Goal: Information Seeking & Learning: Learn about a topic

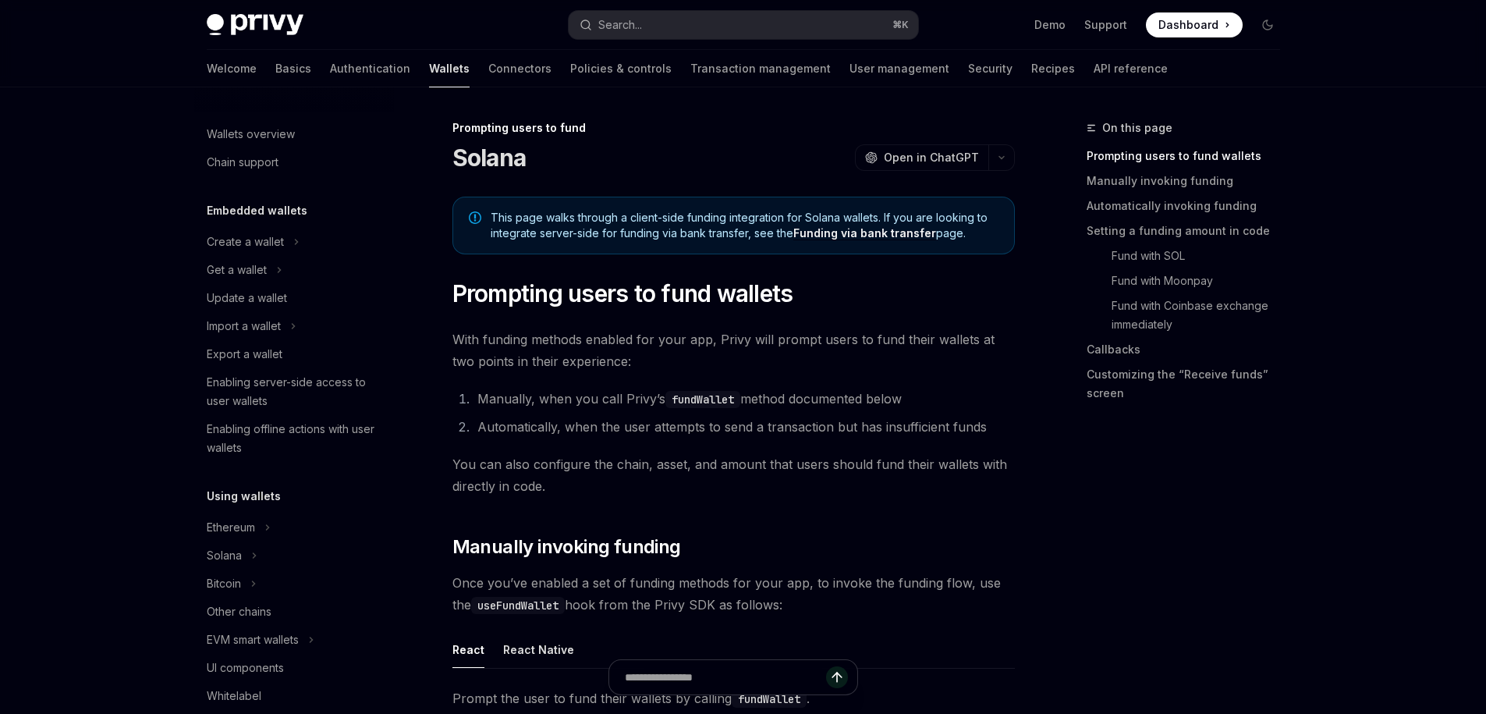
scroll to position [516, 0]
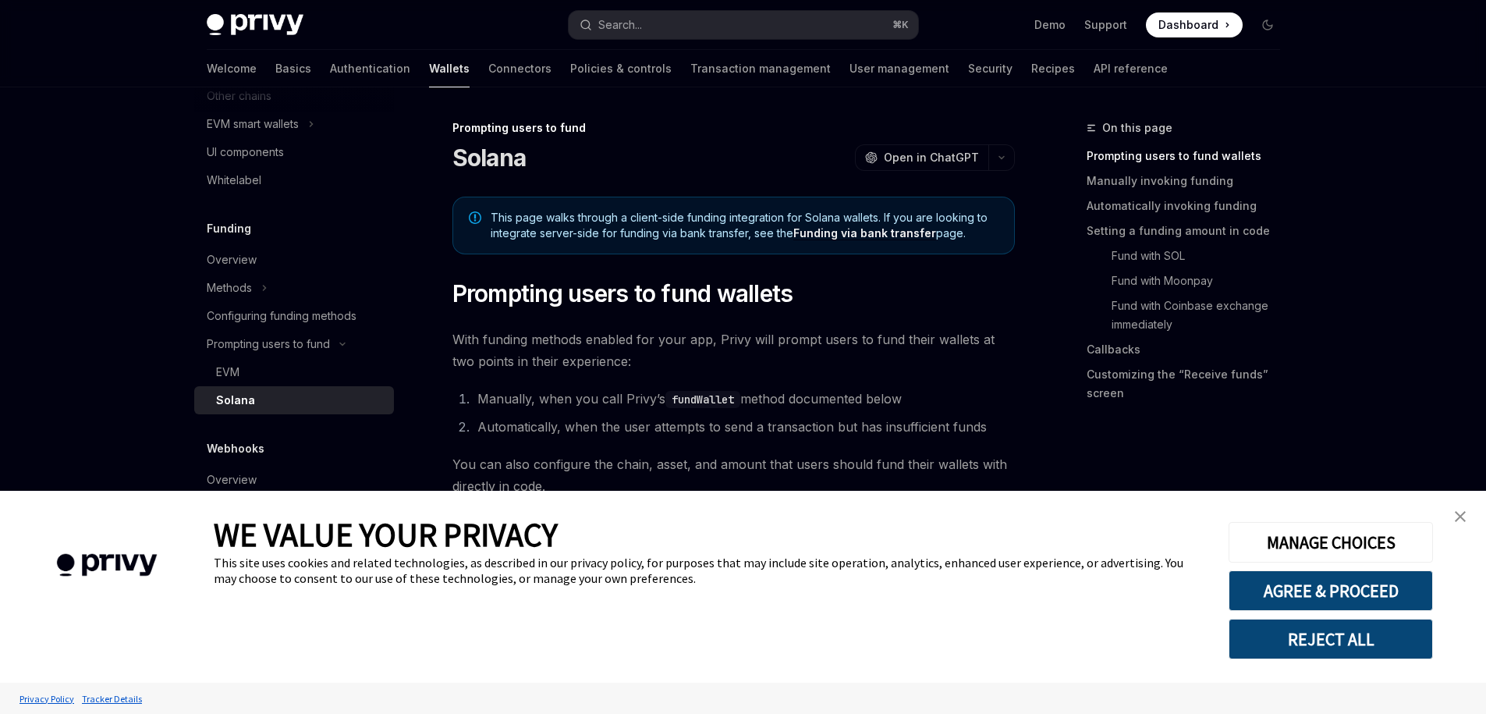
click at [1461, 514] on img "close banner" at bounding box center [1460, 516] width 11 height 11
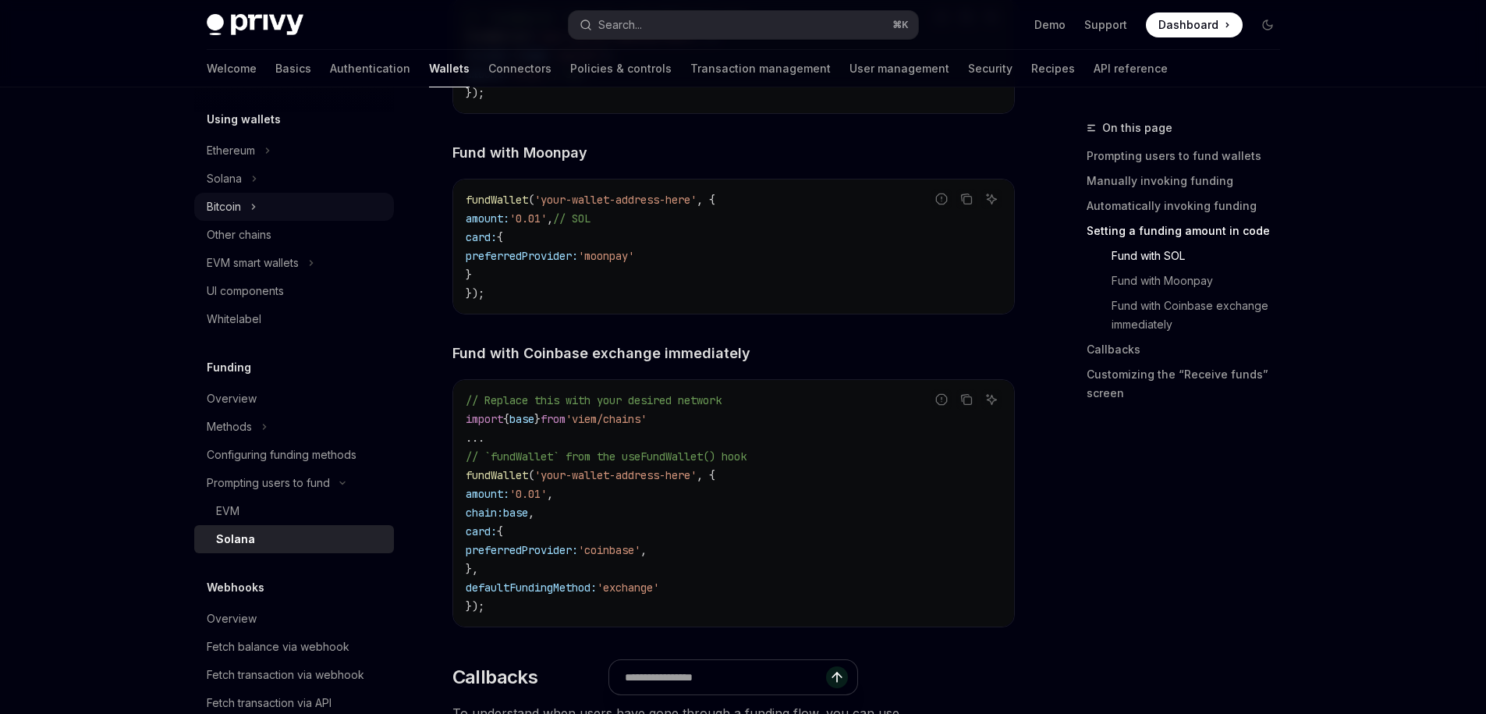
scroll to position [371, 0]
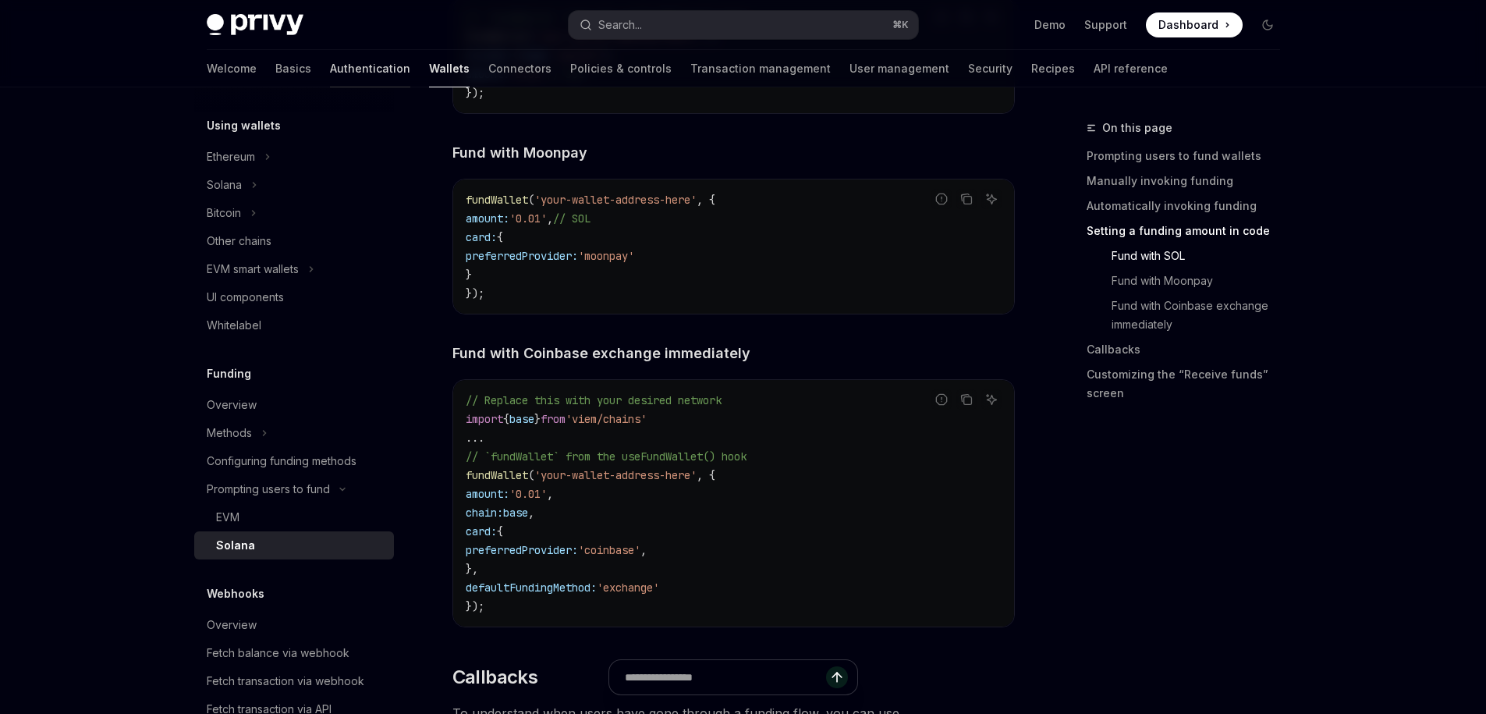
click at [330, 76] on link "Authentication" at bounding box center [370, 68] width 80 height 37
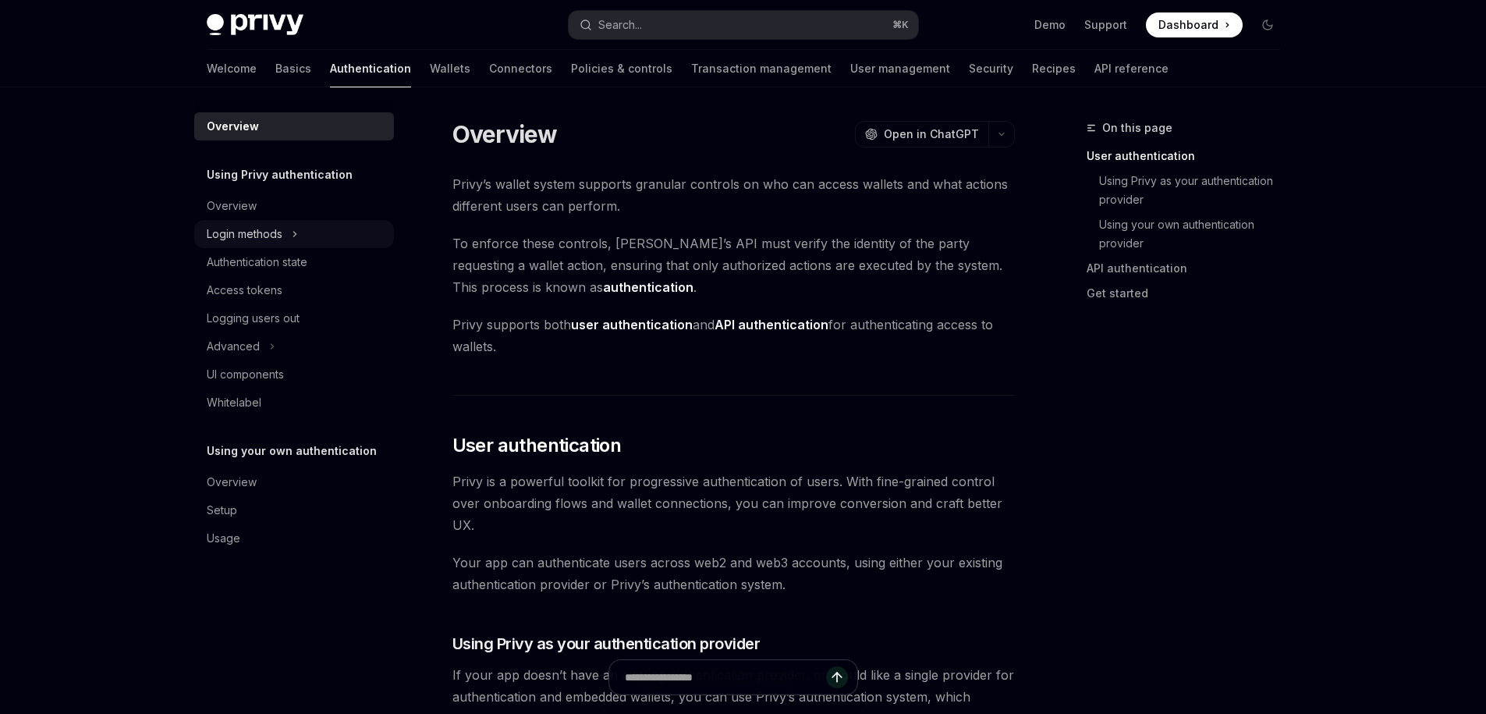
click at [233, 235] on div "Login methods" at bounding box center [245, 234] width 76 height 19
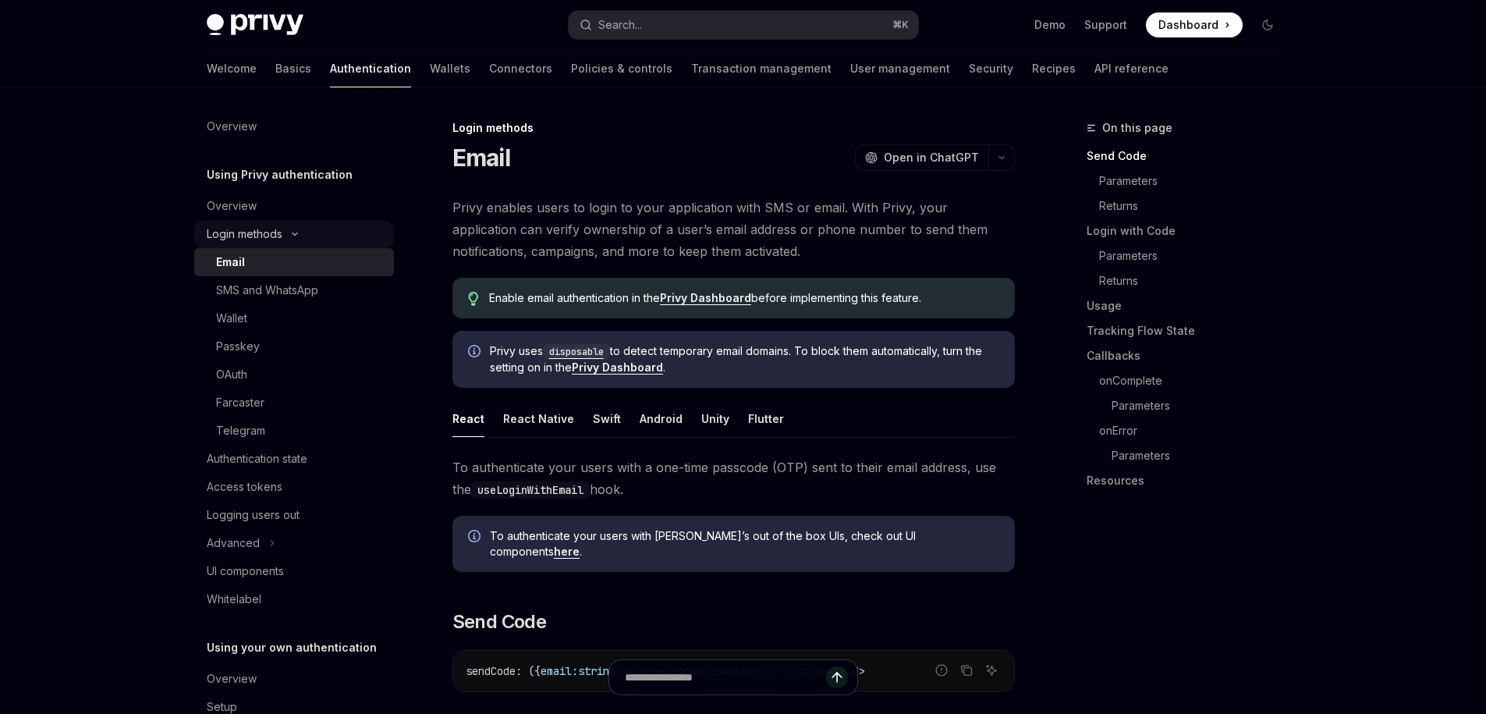
click at [257, 230] on div "Login methods" at bounding box center [245, 234] width 76 height 19
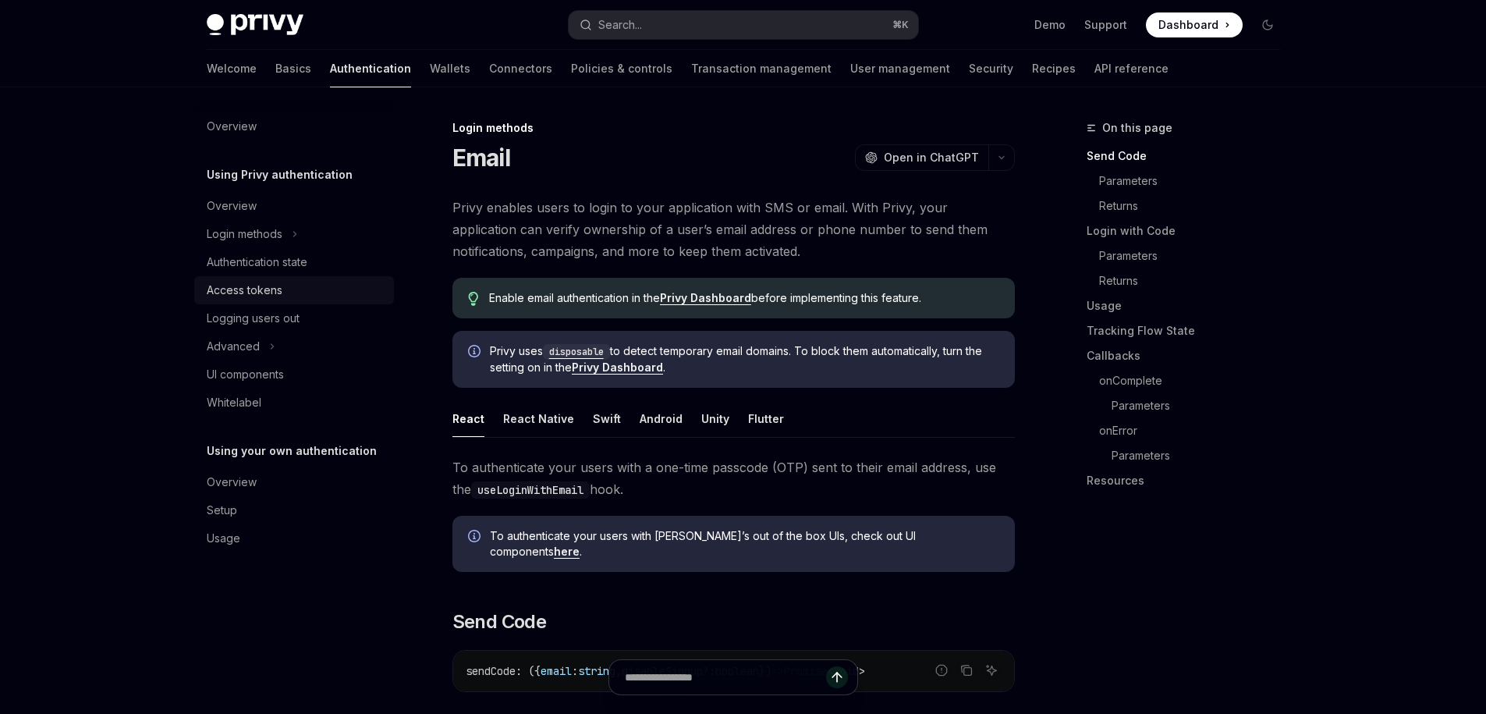
click at [247, 293] on div "Access tokens" at bounding box center [245, 290] width 76 height 19
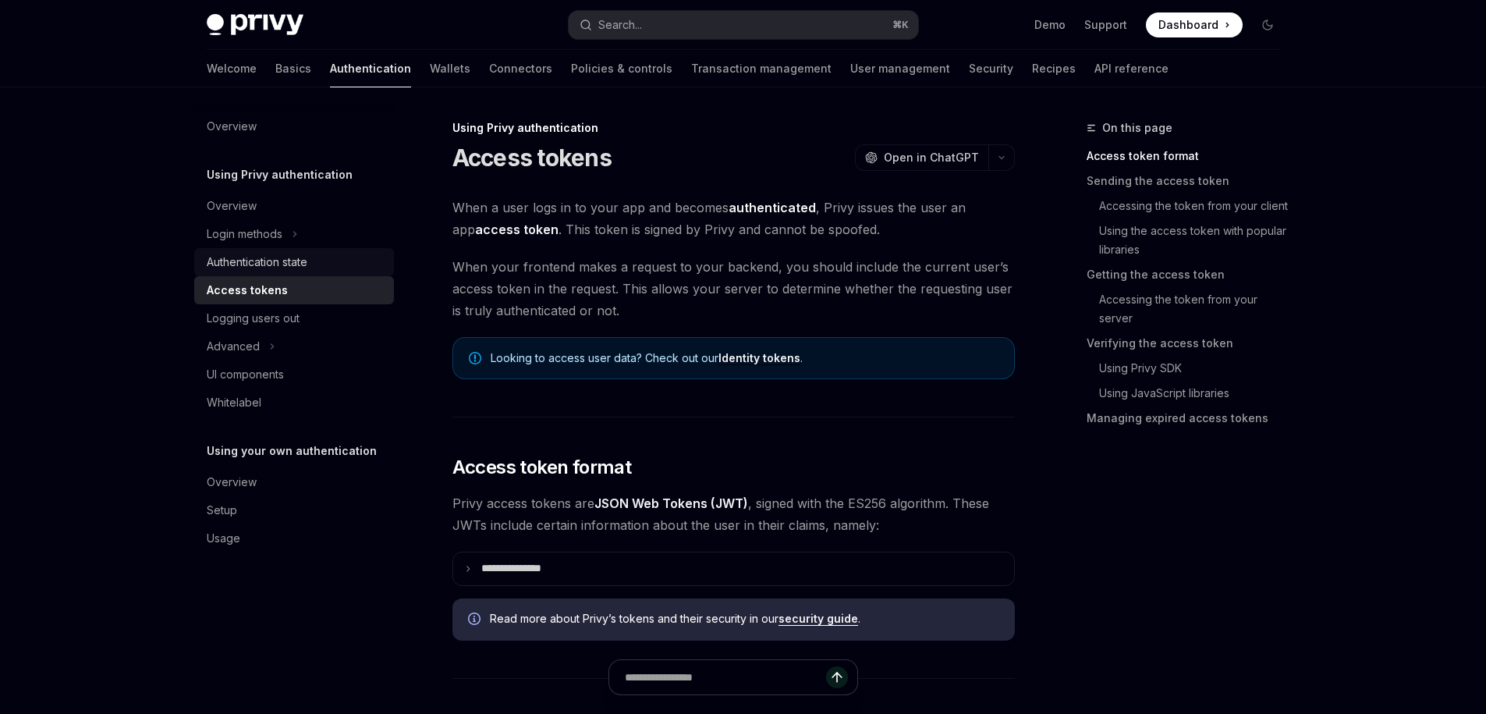
click at [259, 259] on div "Authentication state" at bounding box center [257, 262] width 101 height 19
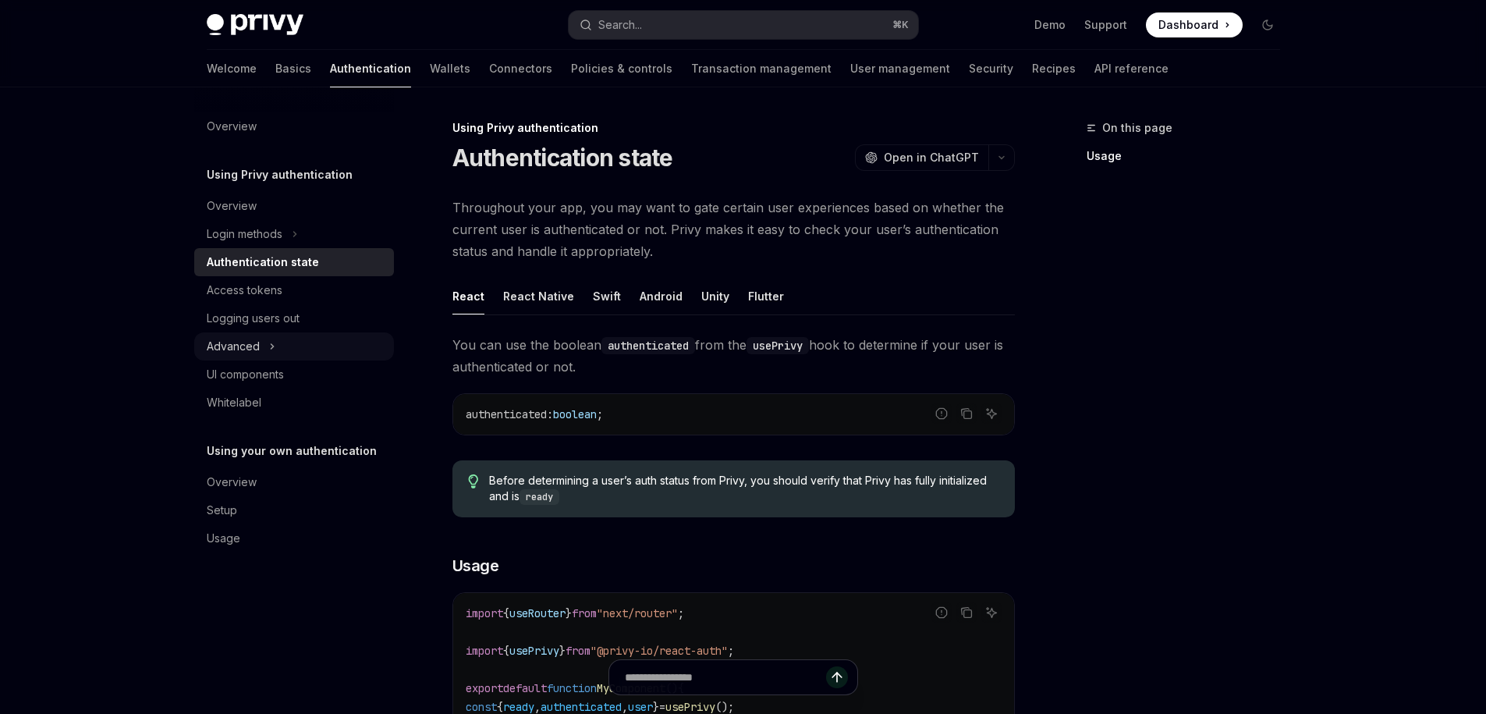
click at [255, 337] on div "Advanced" at bounding box center [233, 346] width 53 height 19
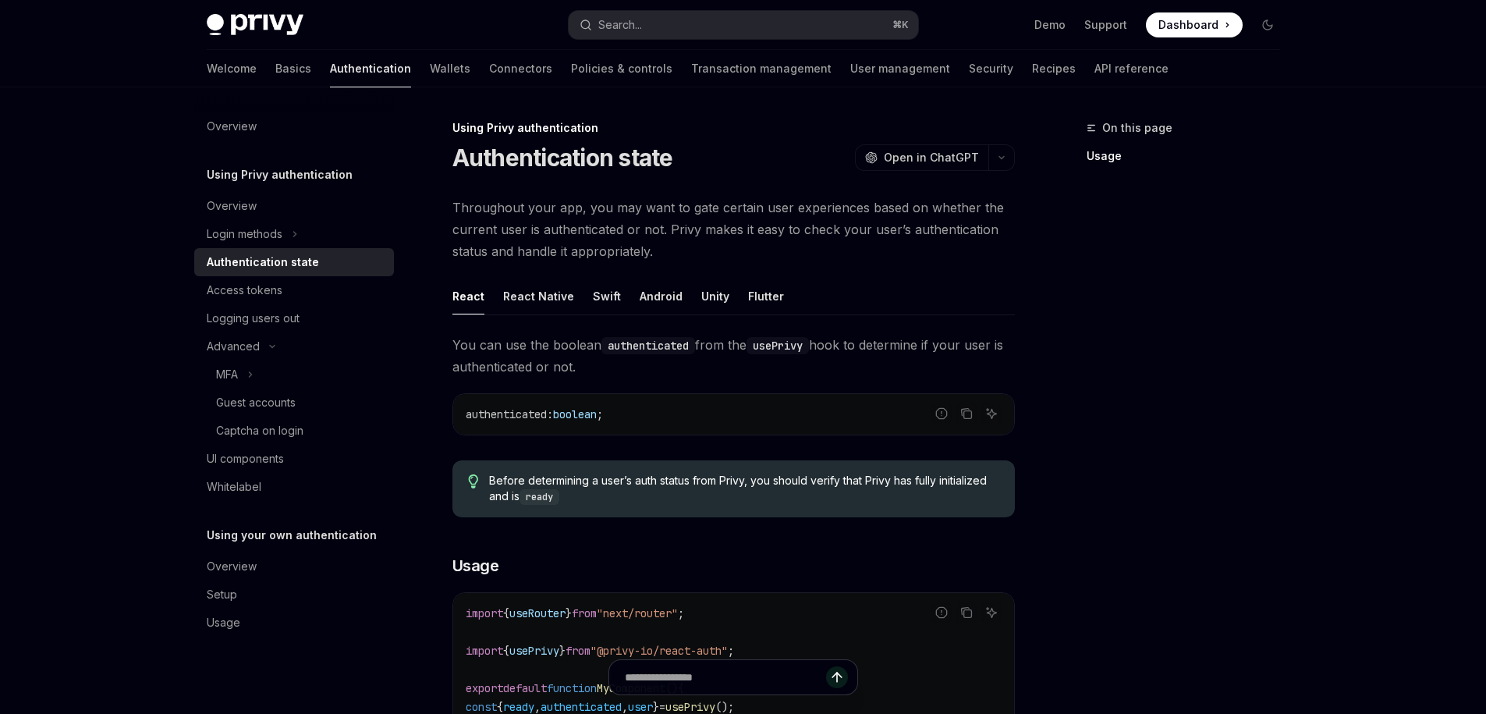
drag, startPoint x: 255, startPoint y: 340, endPoint x: 258, endPoint y: 254, distance: 85.9
click at [256, 339] on div "Advanced" at bounding box center [233, 346] width 53 height 19
click at [275, 62] on link "Basics" at bounding box center [293, 68] width 36 height 37
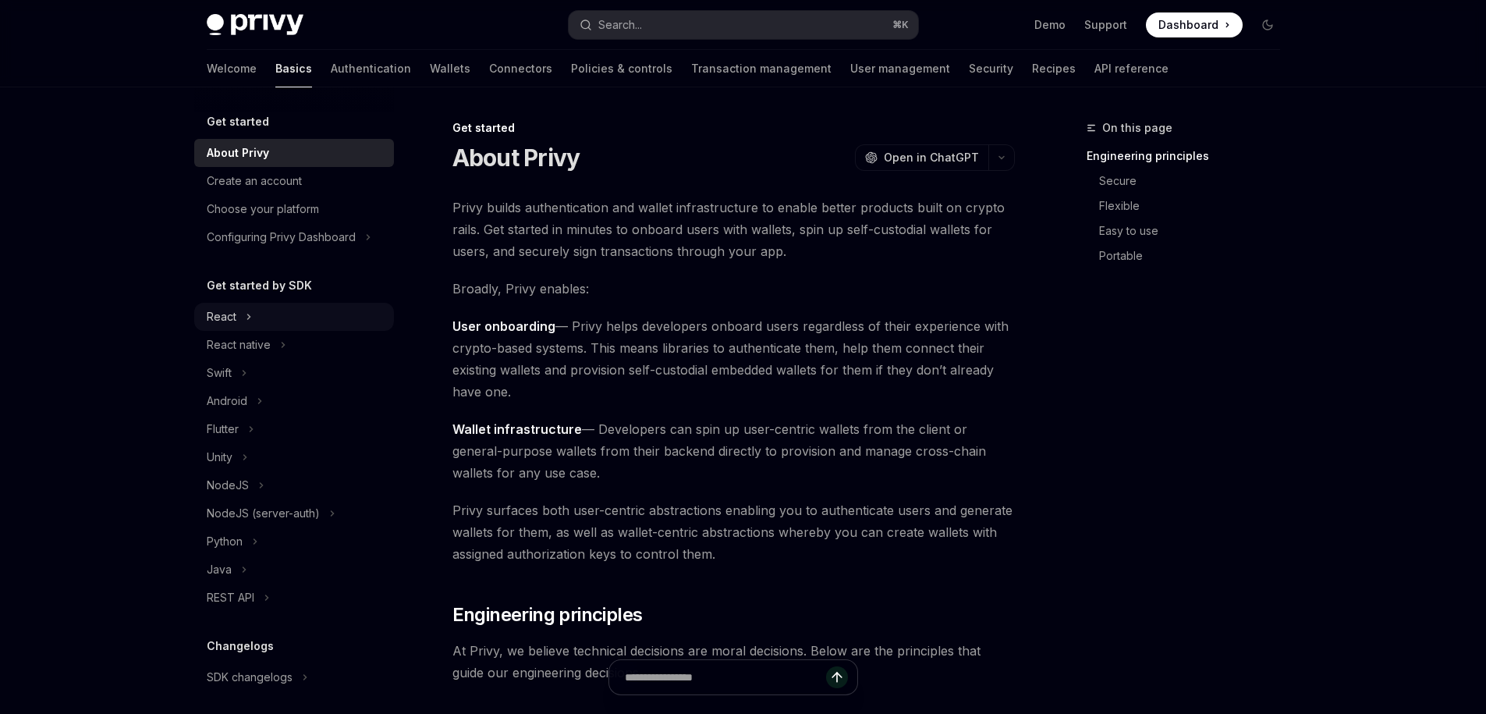
click at [225, 322] on div "React" at bounding box center [222, 316] width 30 height 19
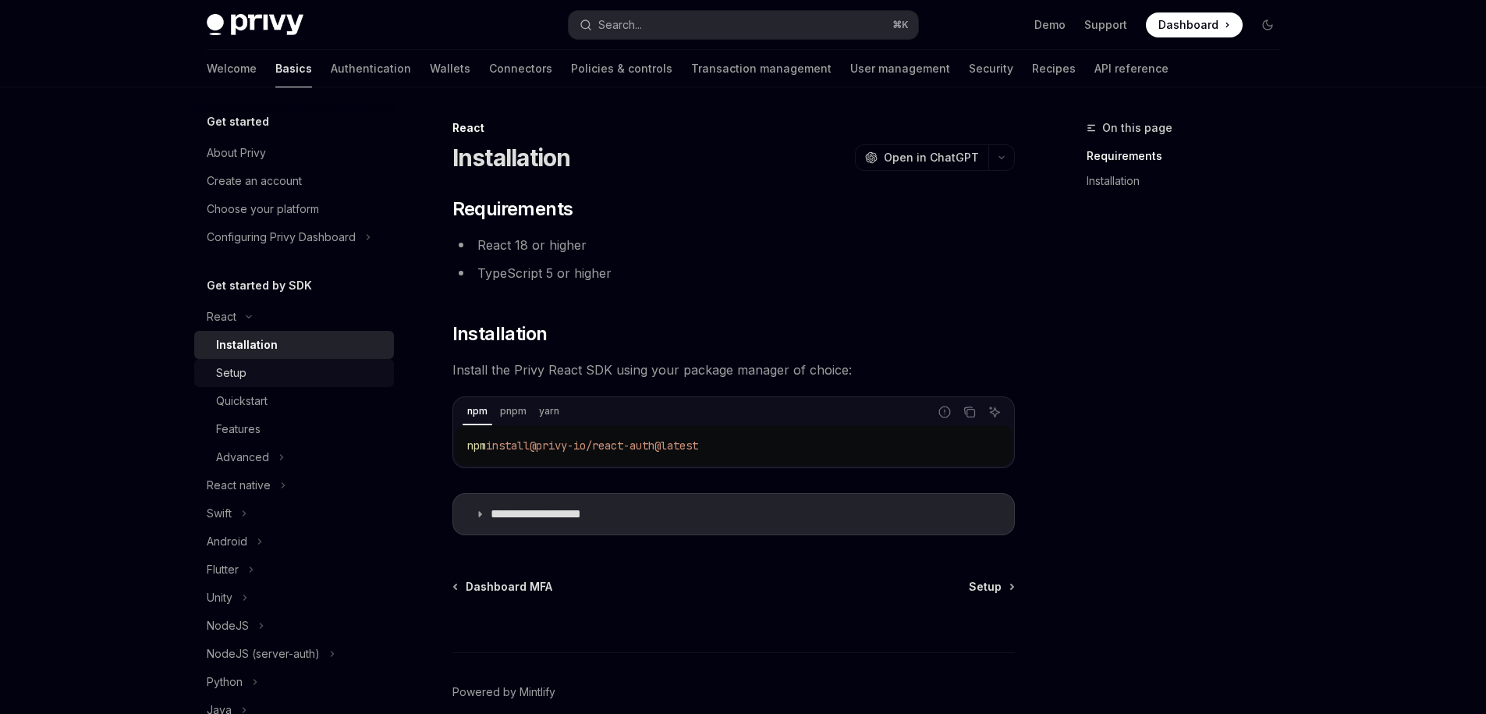
click at [250, 374] on div "Setup" at bounding box center [300, 373] width 169 height 19
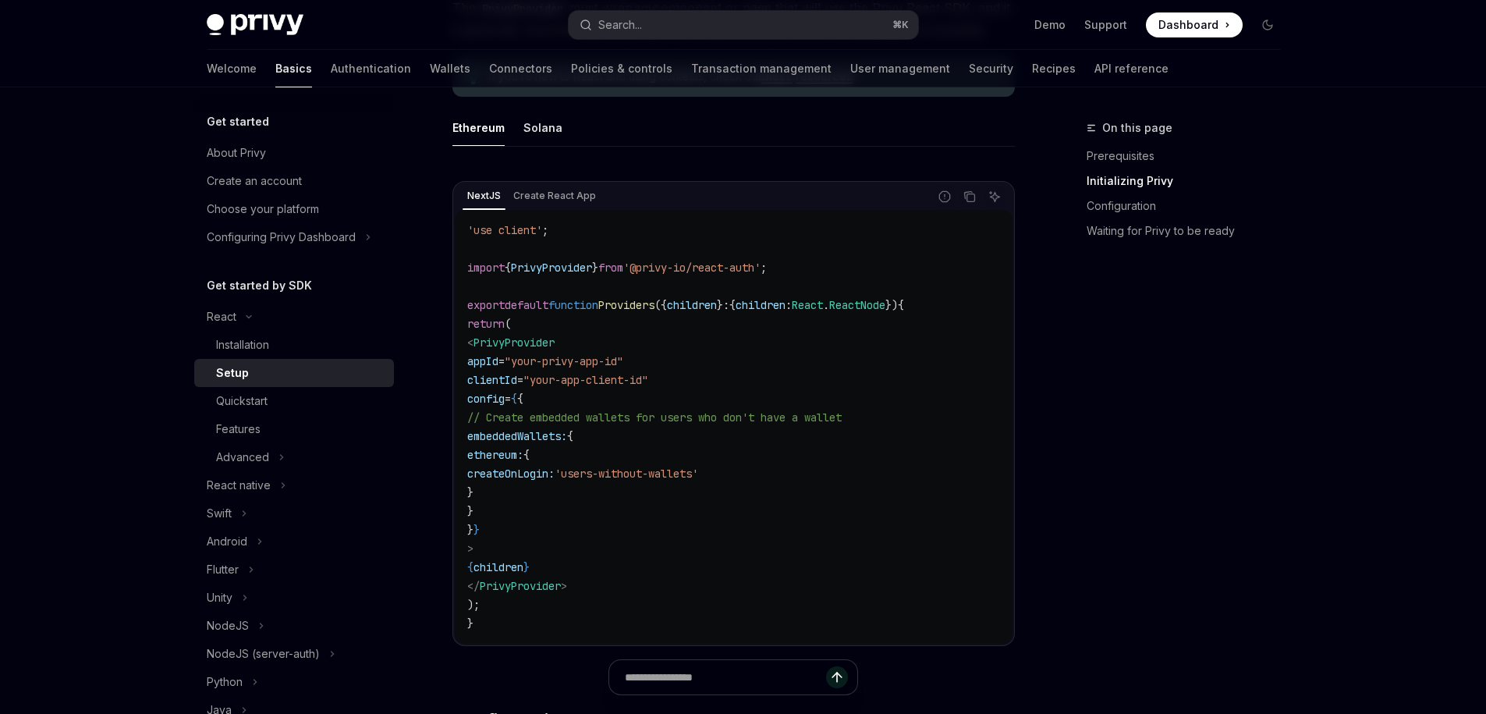
scroll to position [450, 0]
drag, startPoint x: 238, startPoint y: 393, endPoint x: 257, endPoint y: 411, distance: 25.9
click at [237, 393] on div "Quickstart" at bounding box center [241, 401] width 51 height 19
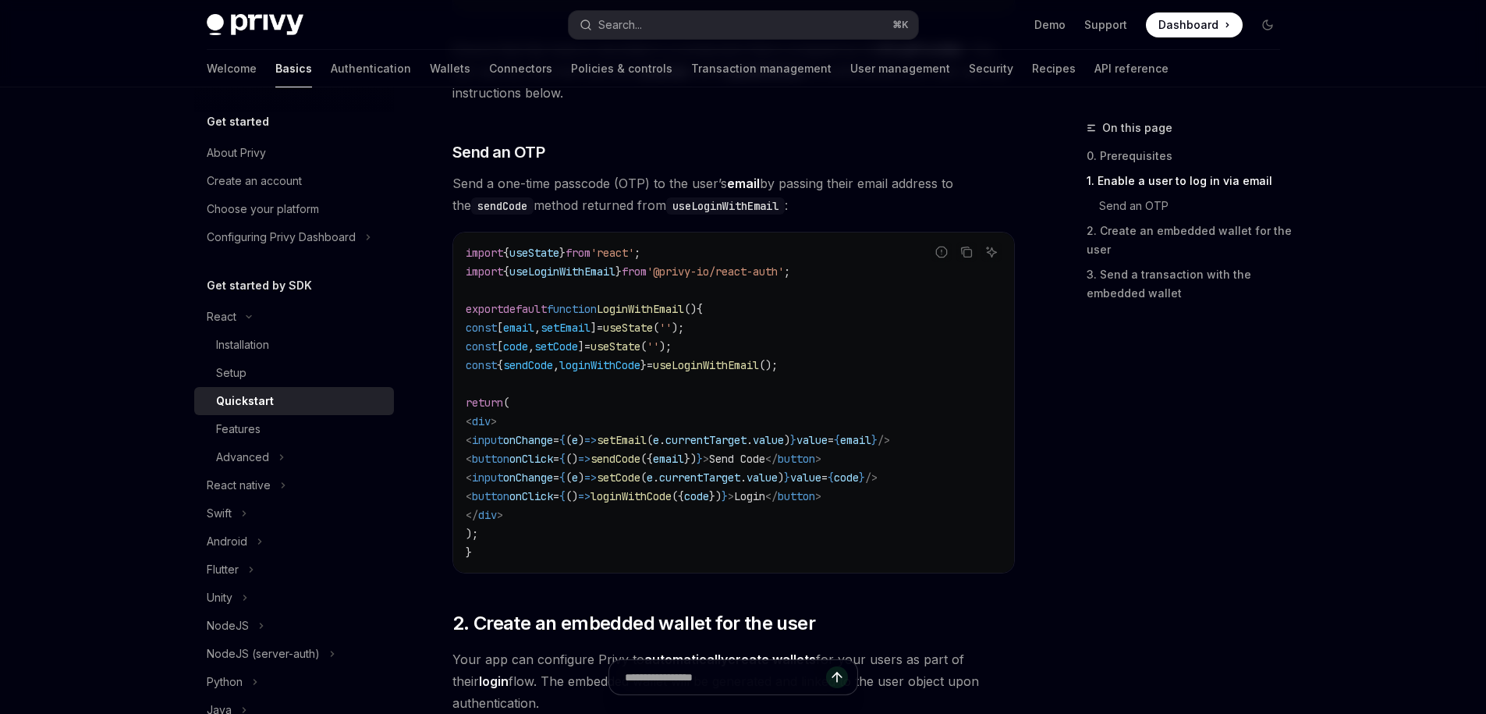
scroll to position [612, 0]
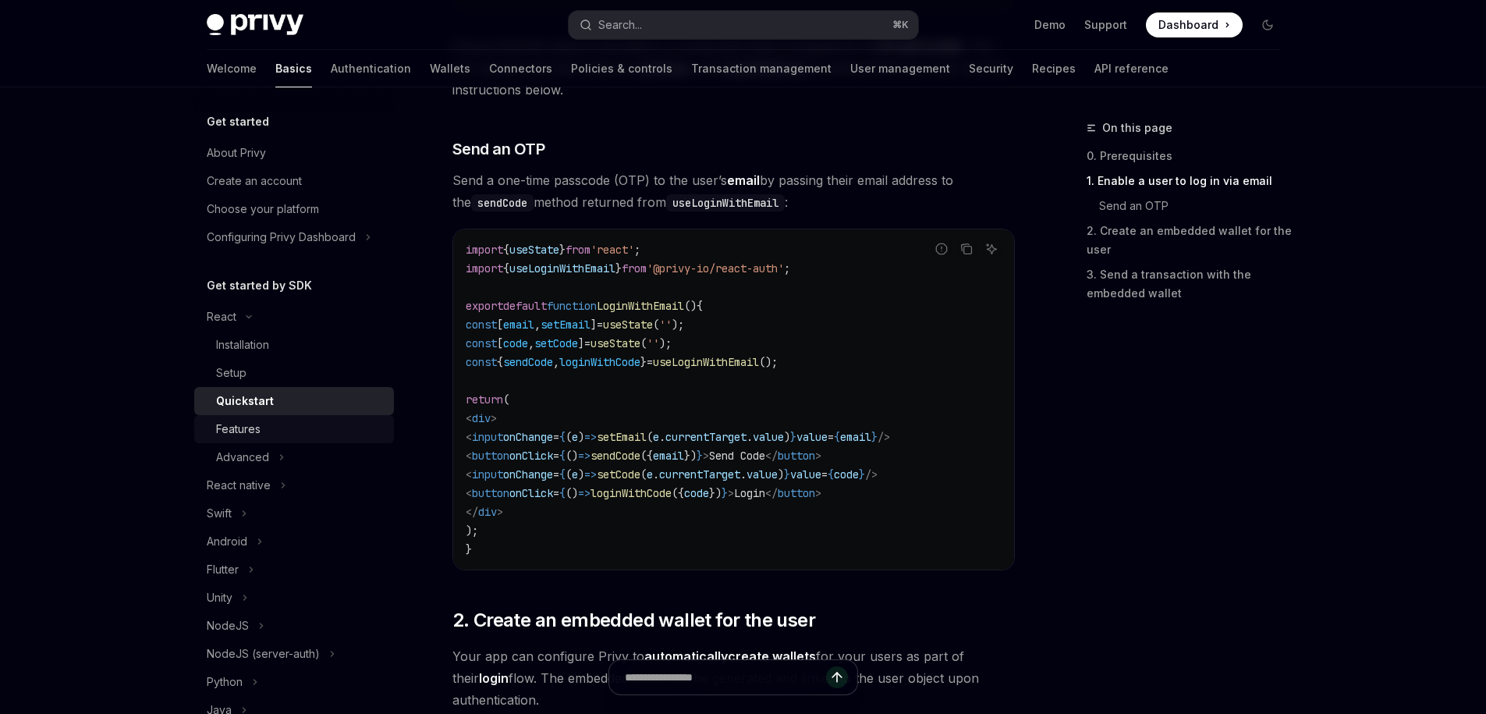
click at [258, 424] on div "Features" at bounding box center [238, 429] width 44 height 19
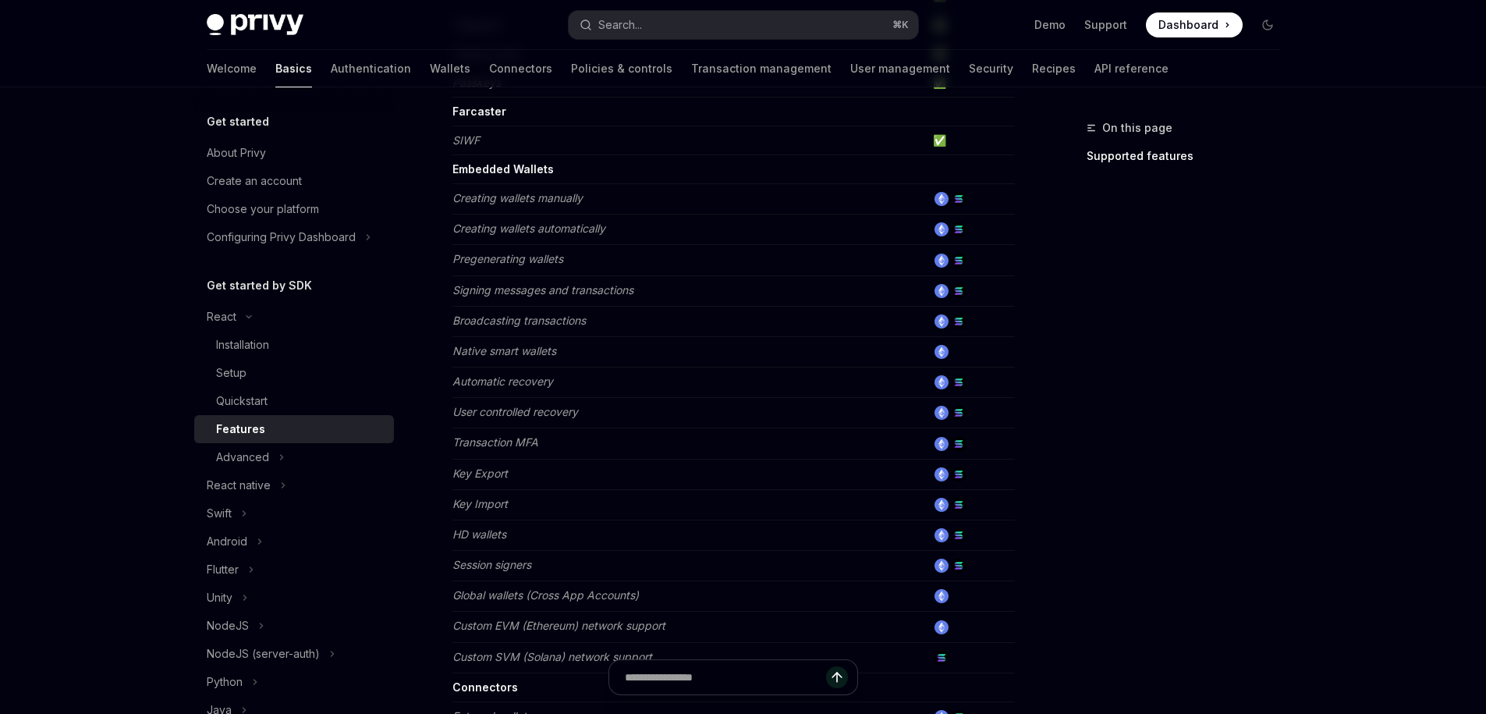
scroll to position [612, 0]
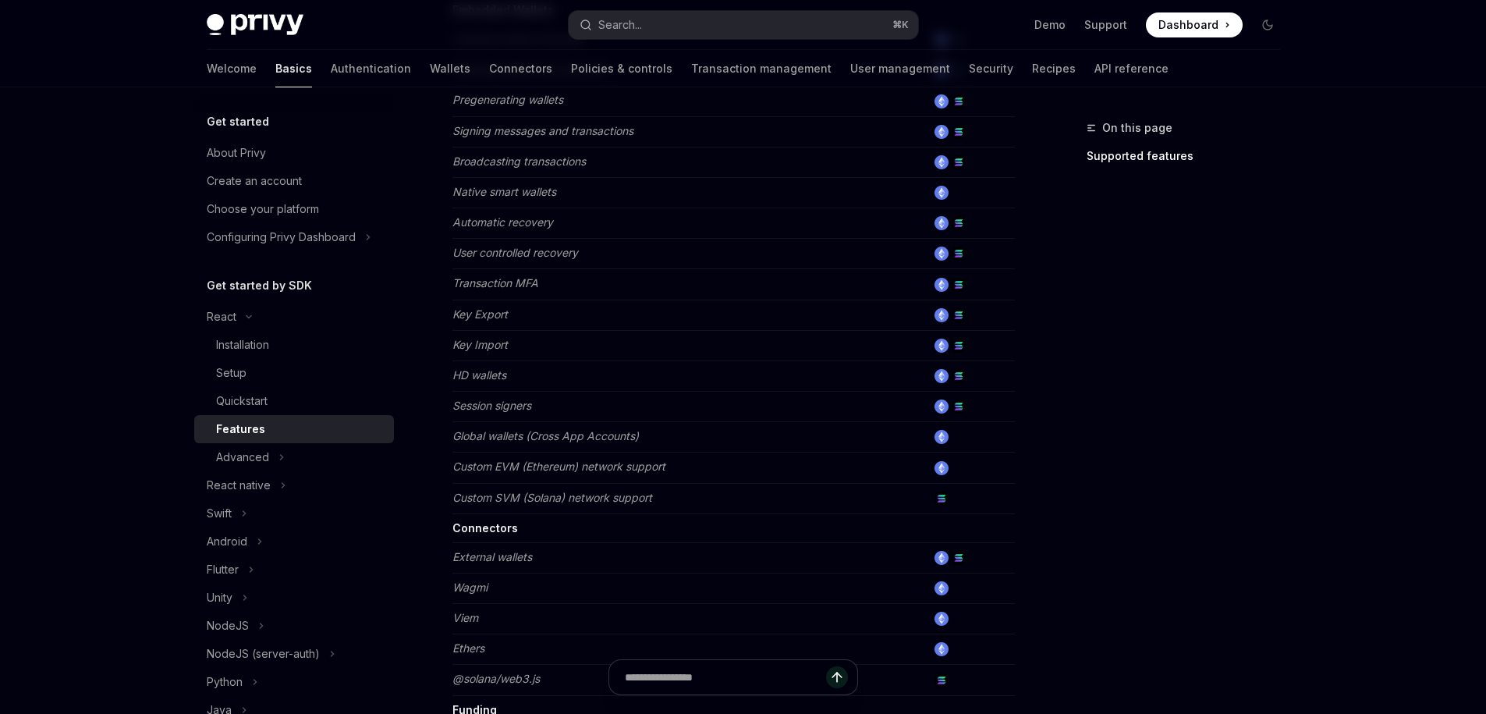
drag, startPoint x: 30, startPoint y: 211, endPoint x: 20, endPoint y: 215, distance: 11.2
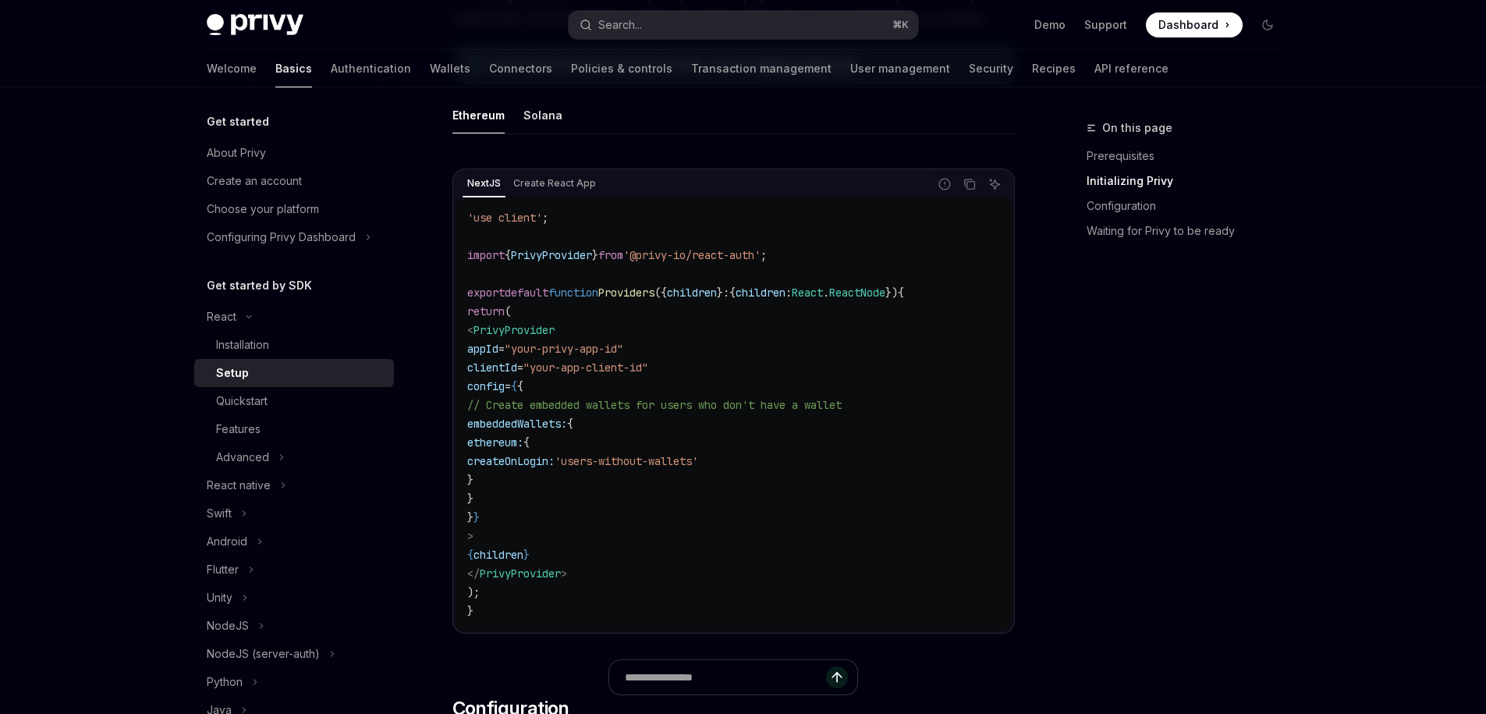
scroll to position [450, 0]
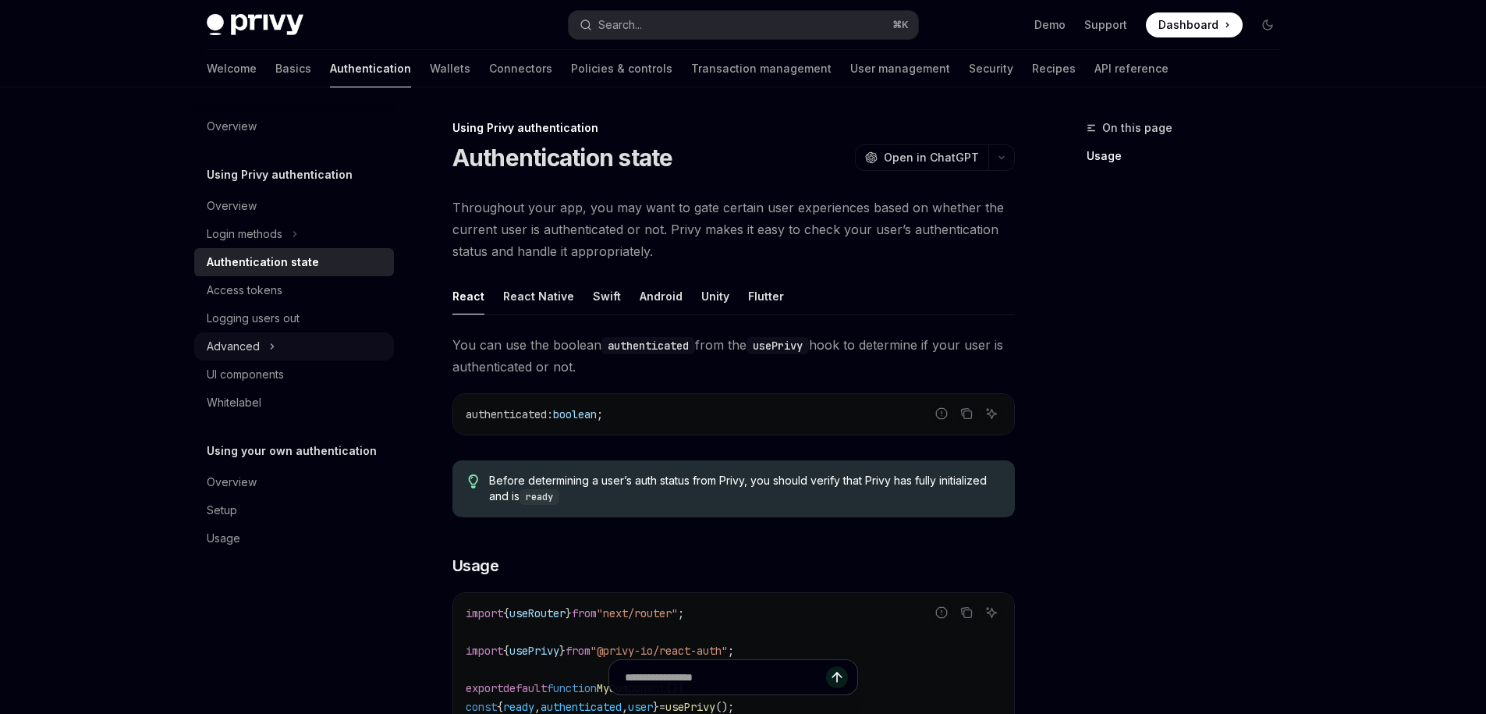
click at [243, 346] on div "Advanced" at bounding box center [233, 346] width 53 height 19
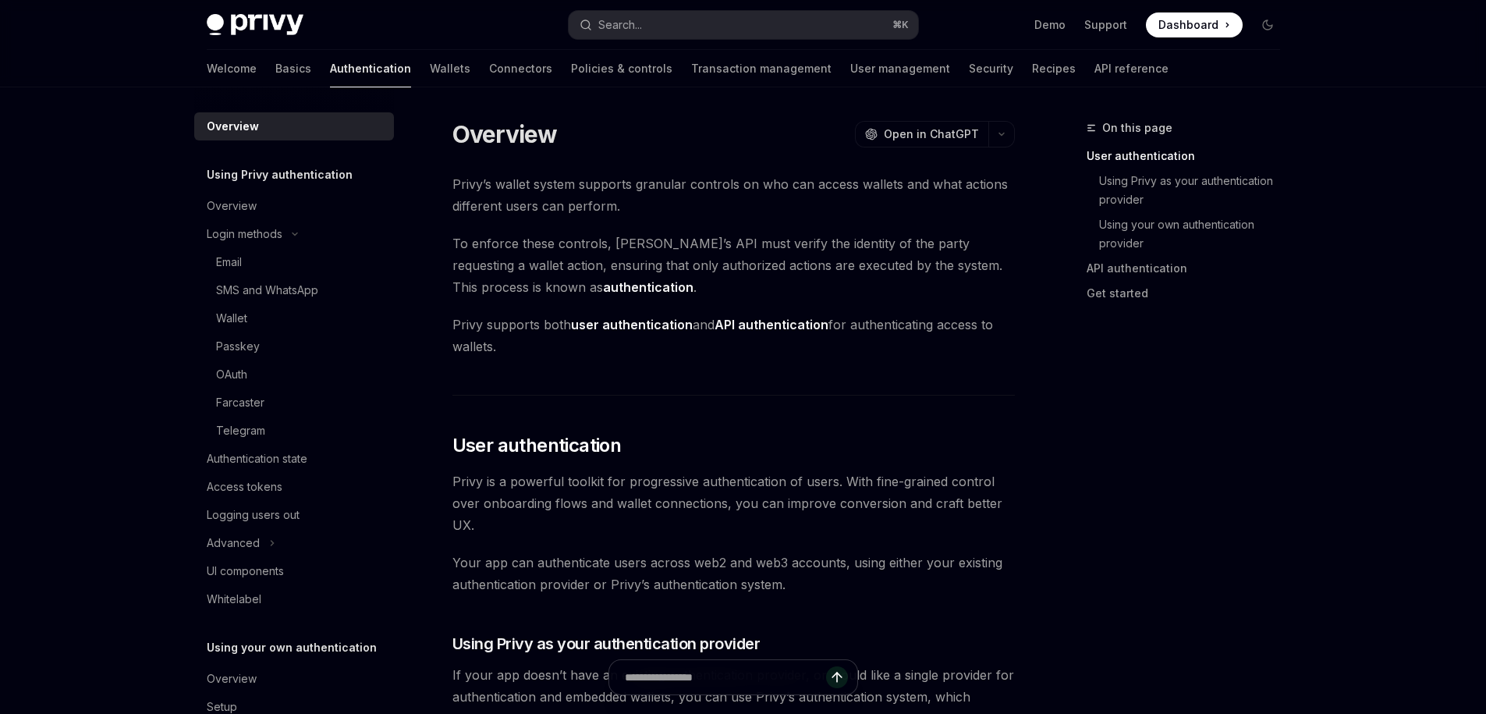
type textarea "*"
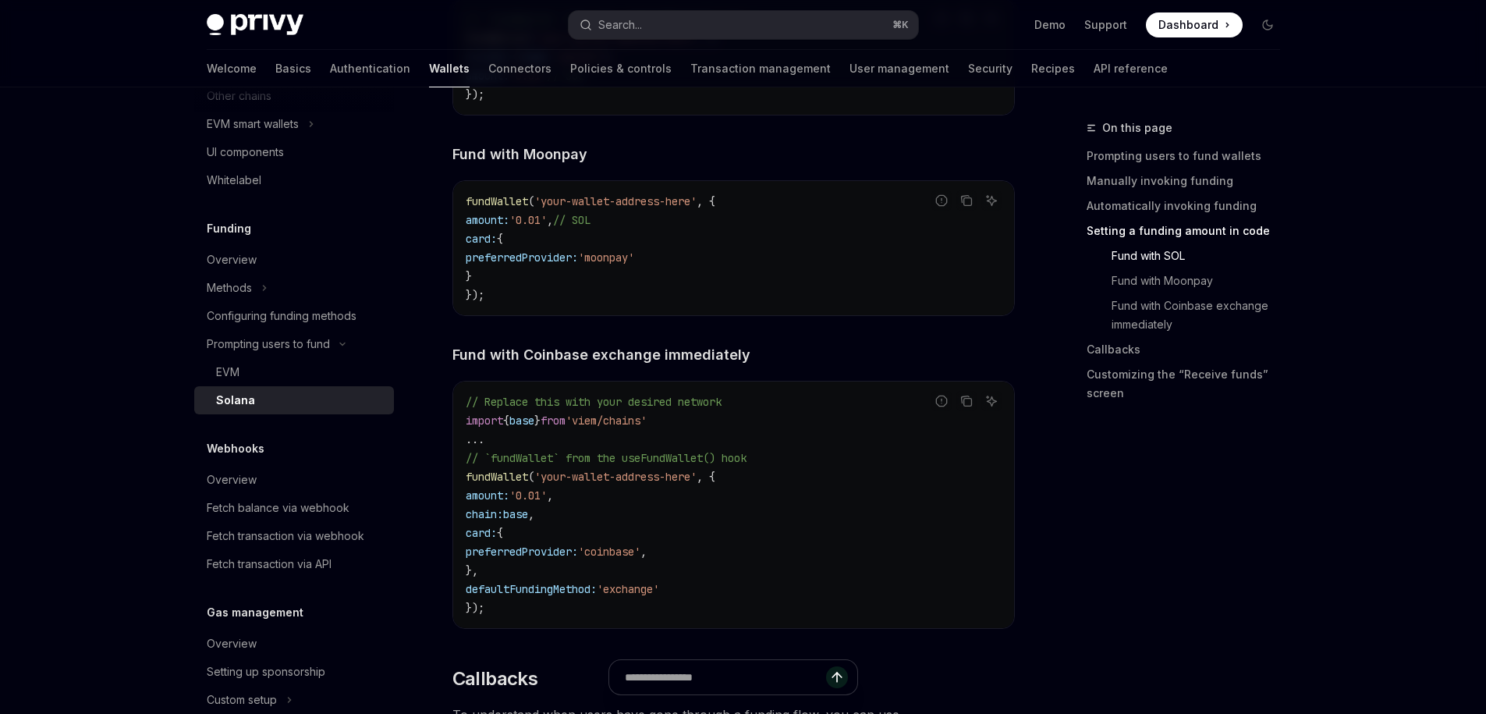
scroll to position [1913, 0]
drag, startPoint x: 199, startPoint y: 74, endPoint x: 192, endPoint y: 86, distance: 13.6
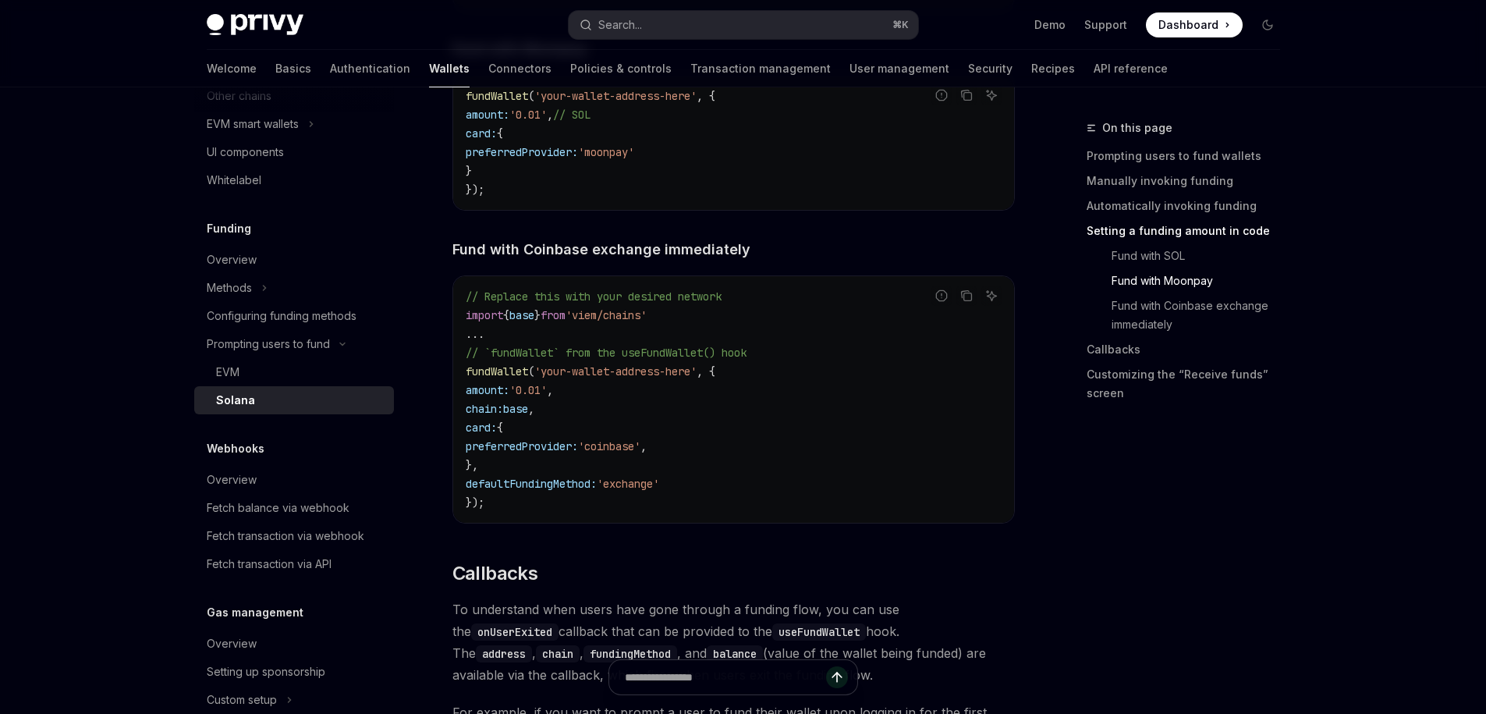
scroll to position [2028, 0]
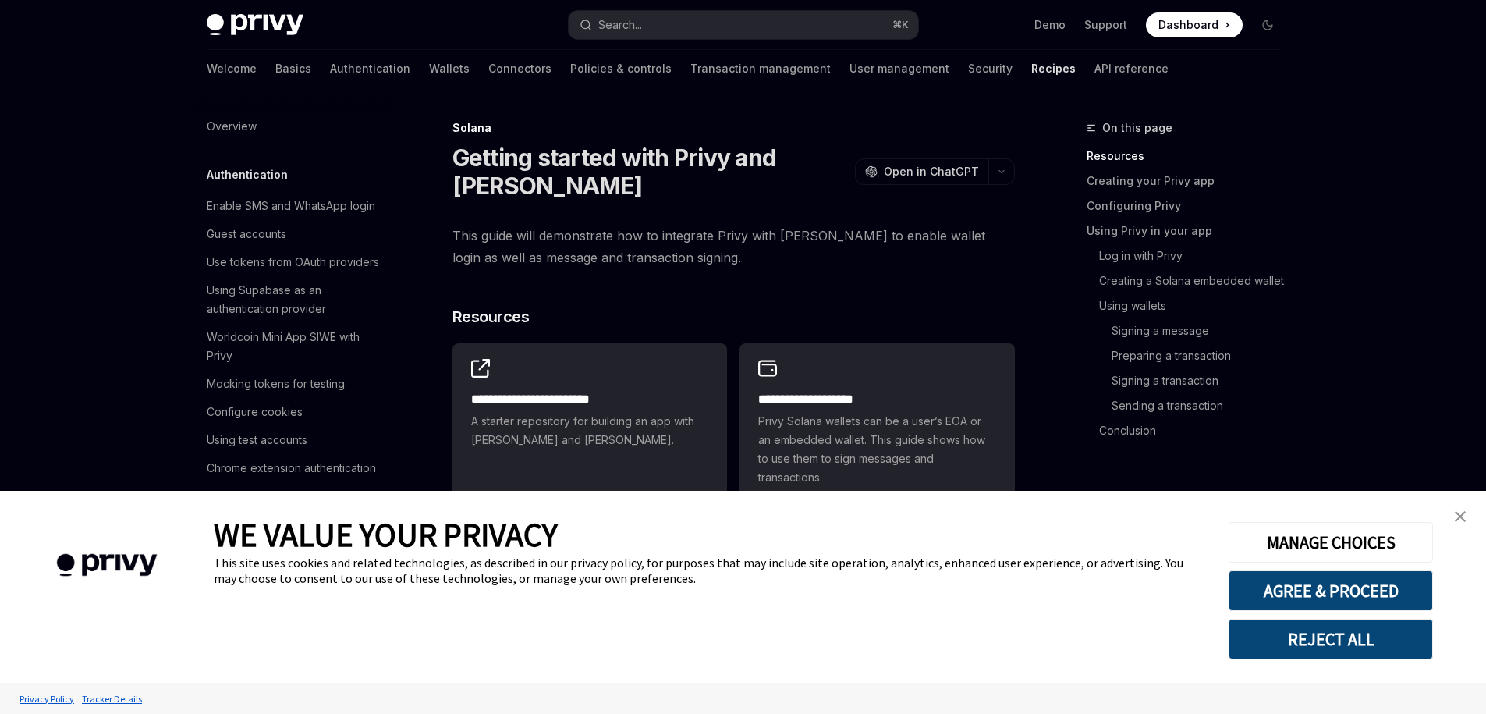
scroll to position [2381, 0]
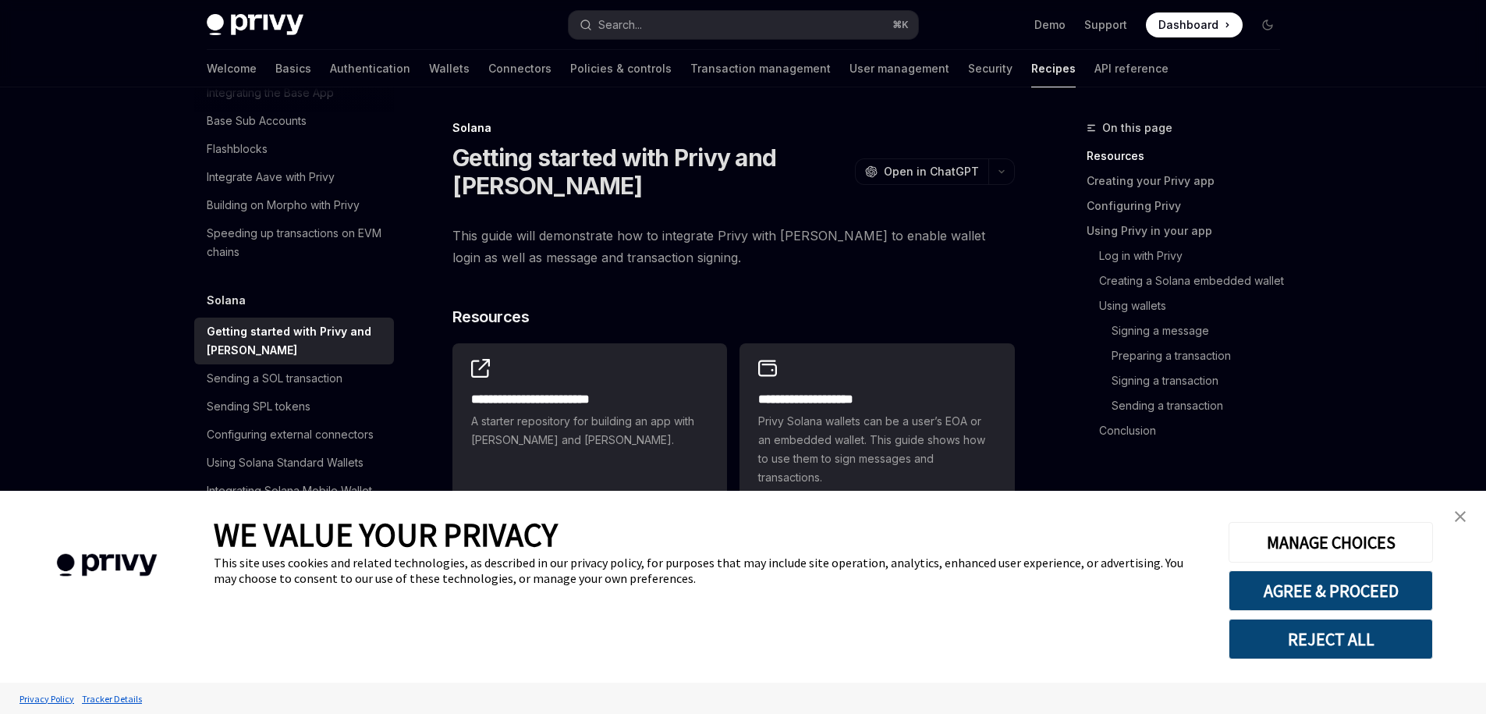
click at [1464, 517] on img "close banner" at bounding box center [1460, 516] width 11 height 11
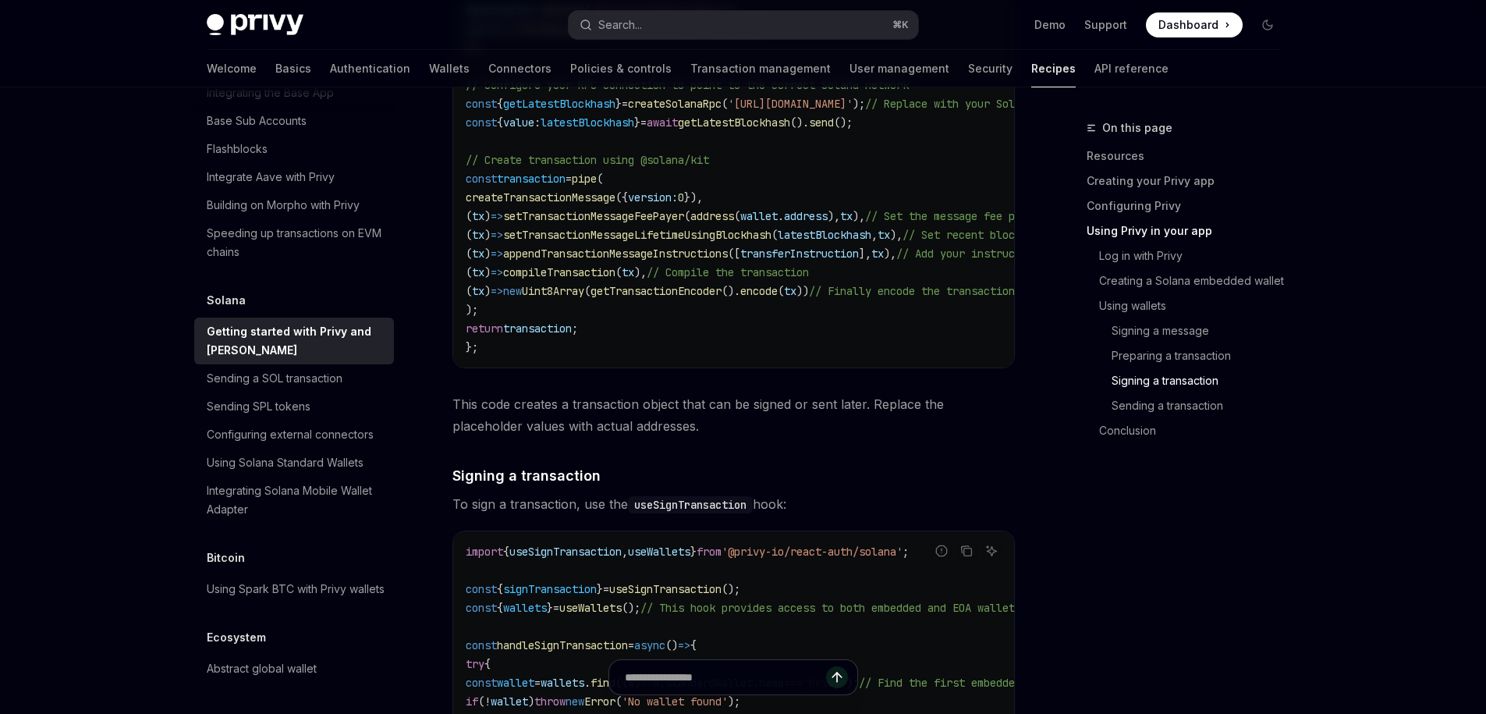
scroll to position [3982, 0]
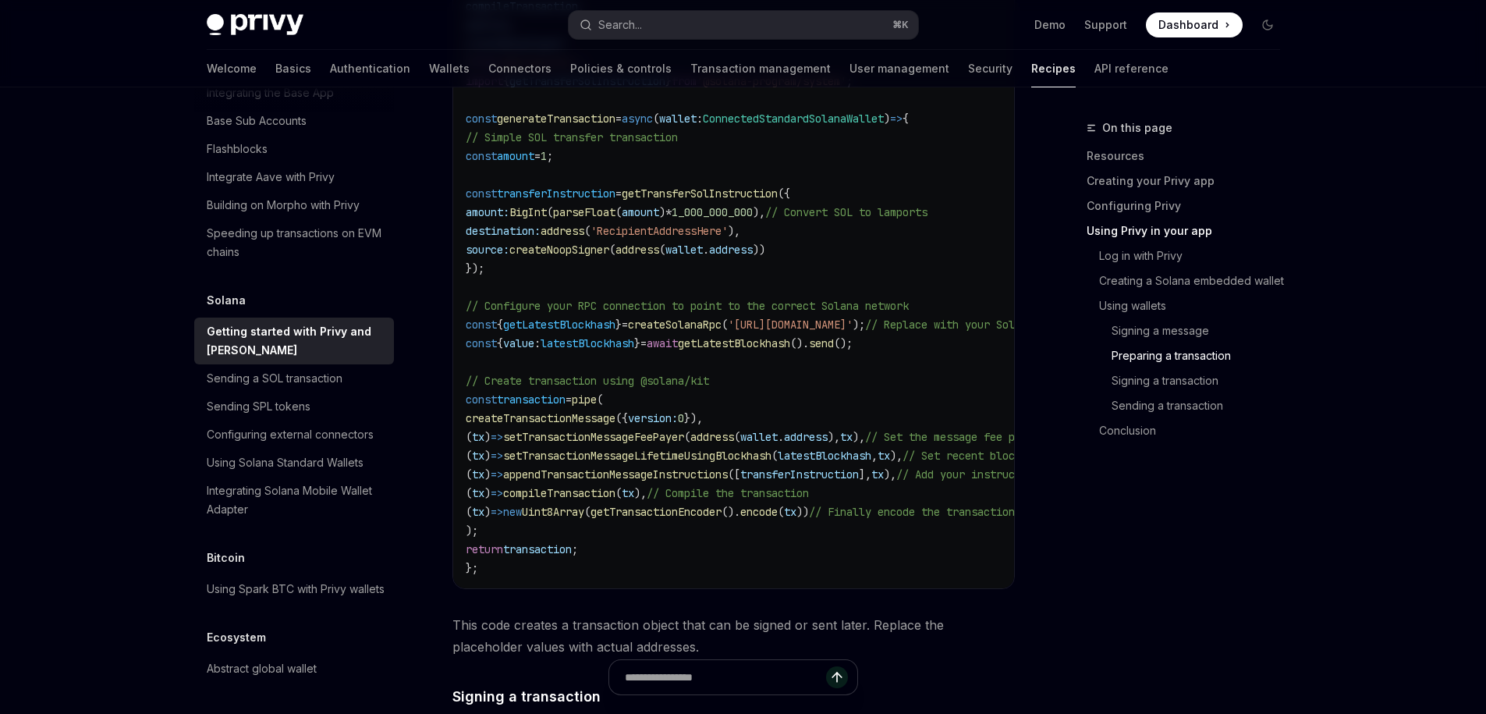
click at [298, 322] on div "Getting started with Privy and [PERSON_NAME]" at bounding box center [296, 340] width 178 height 37
type textarea "*"
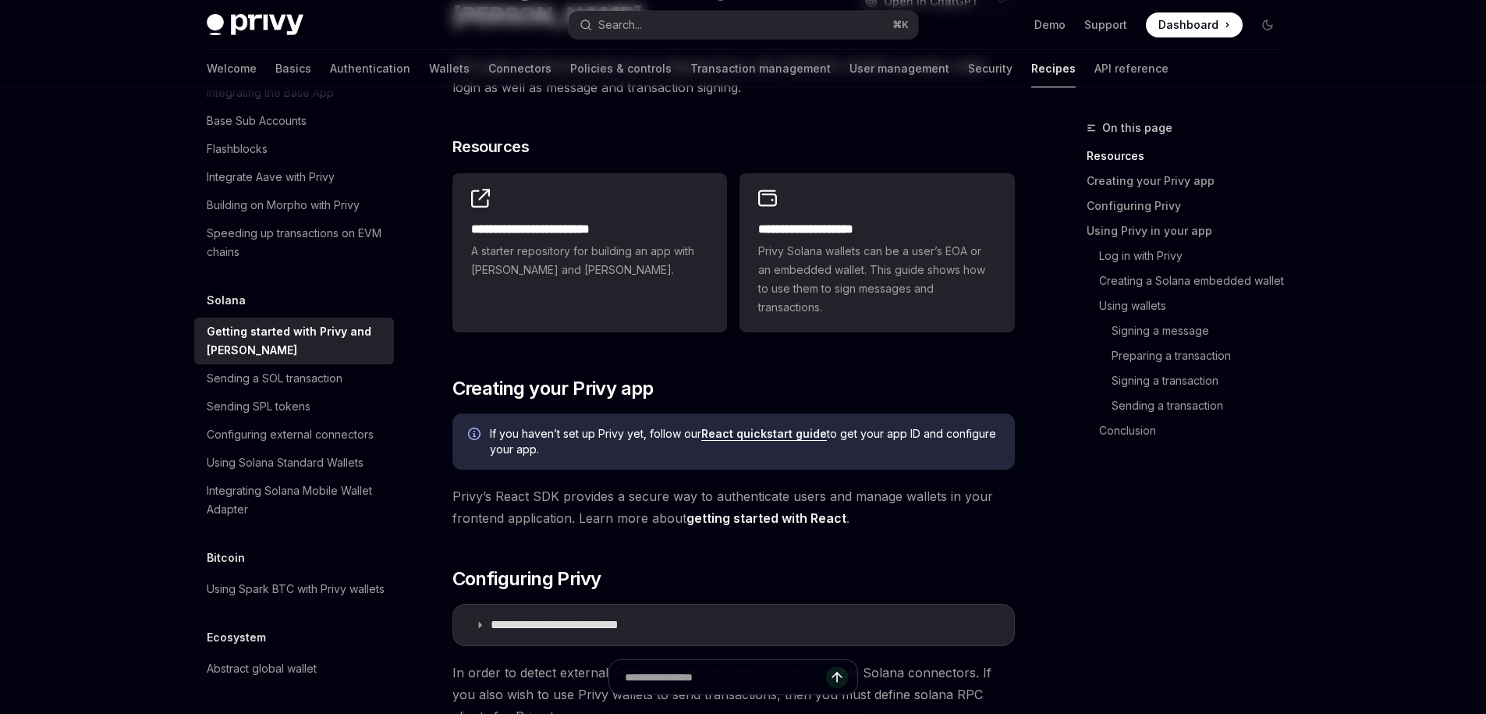
scroll to position [275, 0]
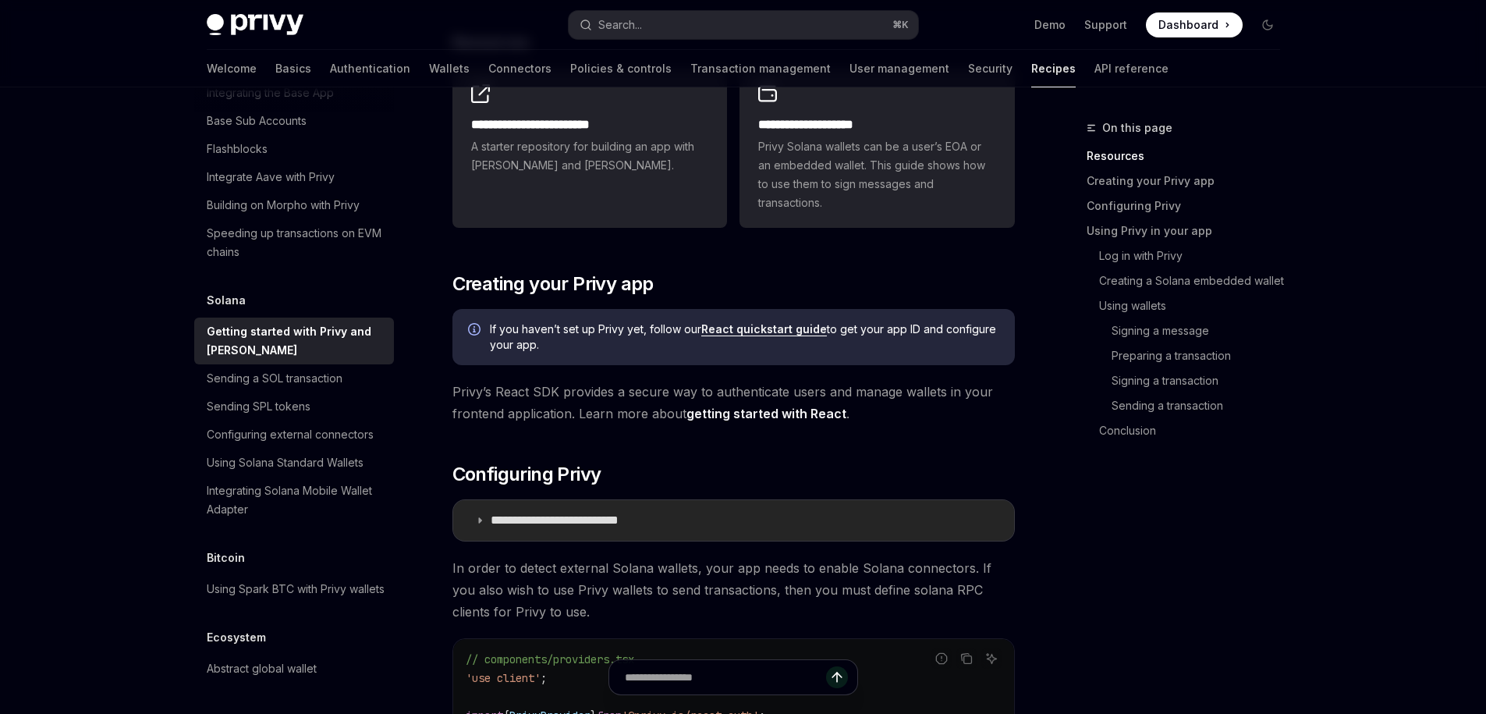
click at [506, 527] on p "**********" at bounding box center [579, 521] width 177 height 16
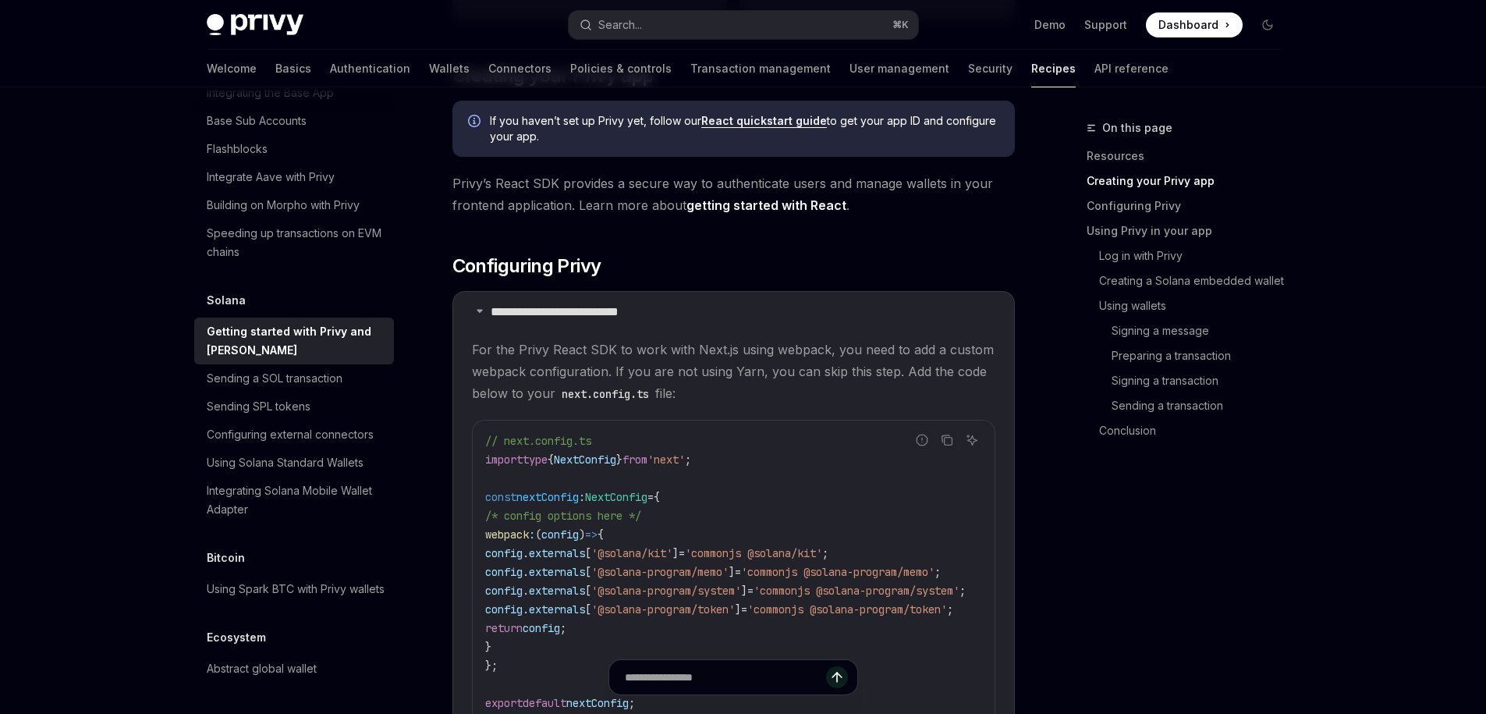
scroll to position [482, 0]
drag, startPoint x: 463, startPoint y: 352, endPoint x: 785, endPoint y: 399, distance: 325.7
click at [733, 392] on details "**********" at bounding box center [734, 527] width 563 height 471
click at [789, 399] on span "For the Privy React SDK to work with Next.js using webpack, you need to add a c…" at bounding box center [734, 372] width 524 height 66
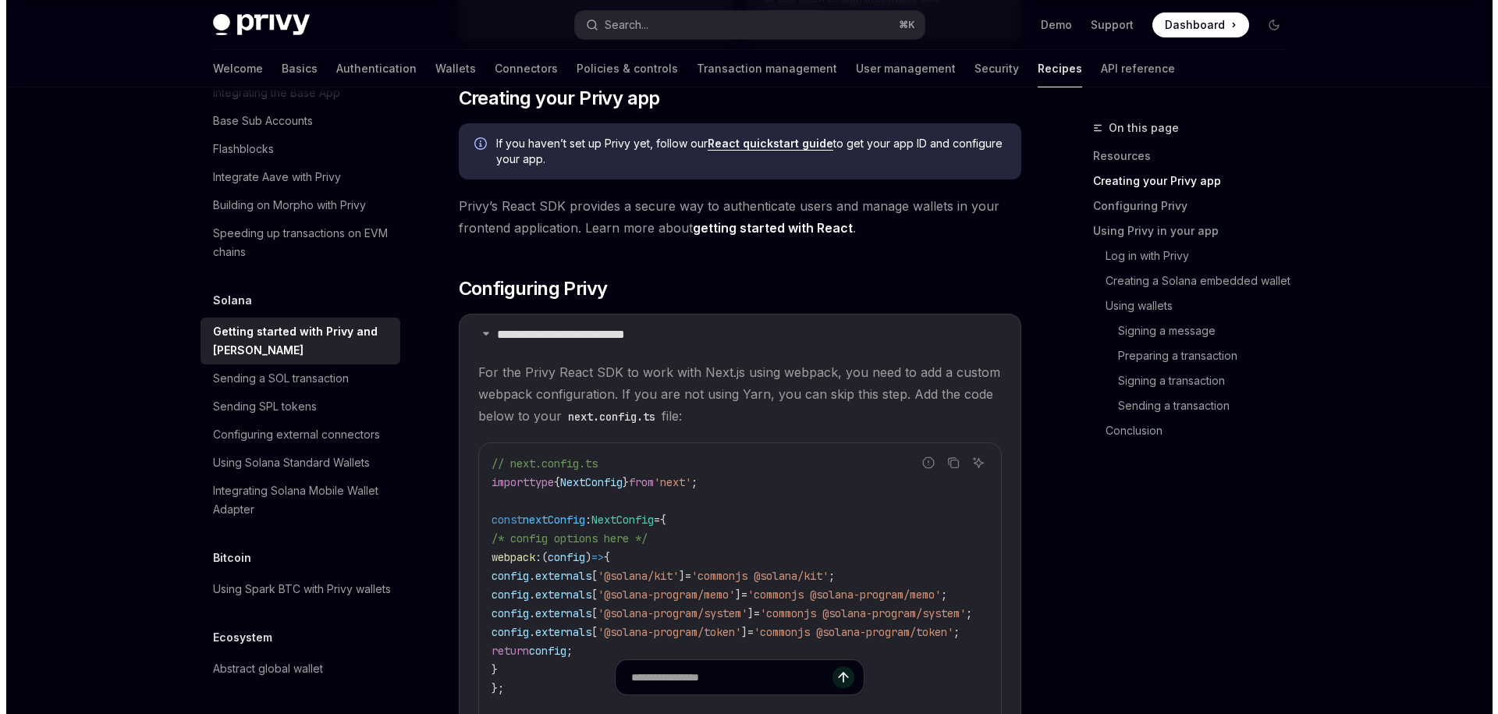
scroll to position [459, 0]
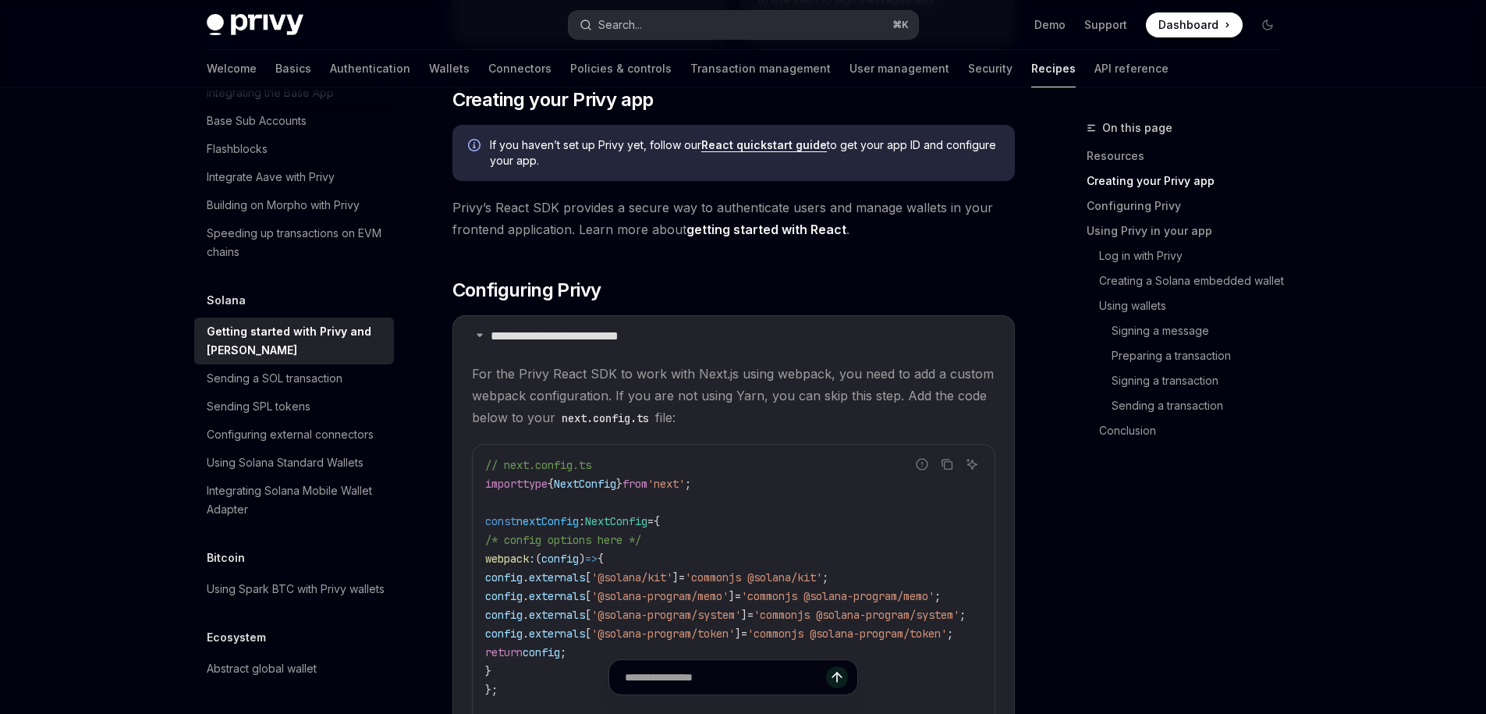
click at [673, 29] on button "Search... ⌘ K" at bounding box center [744, 25] width 350 height 28
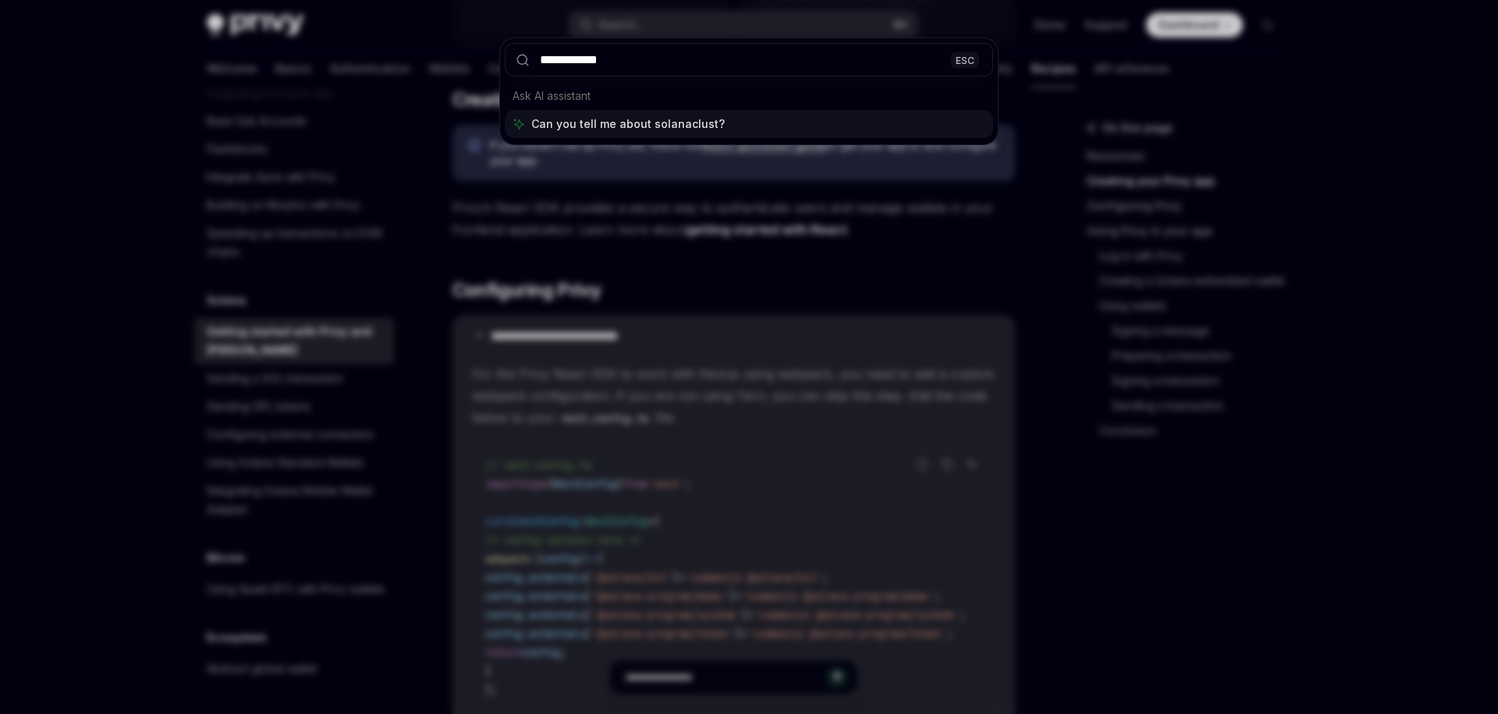
type input "**********"
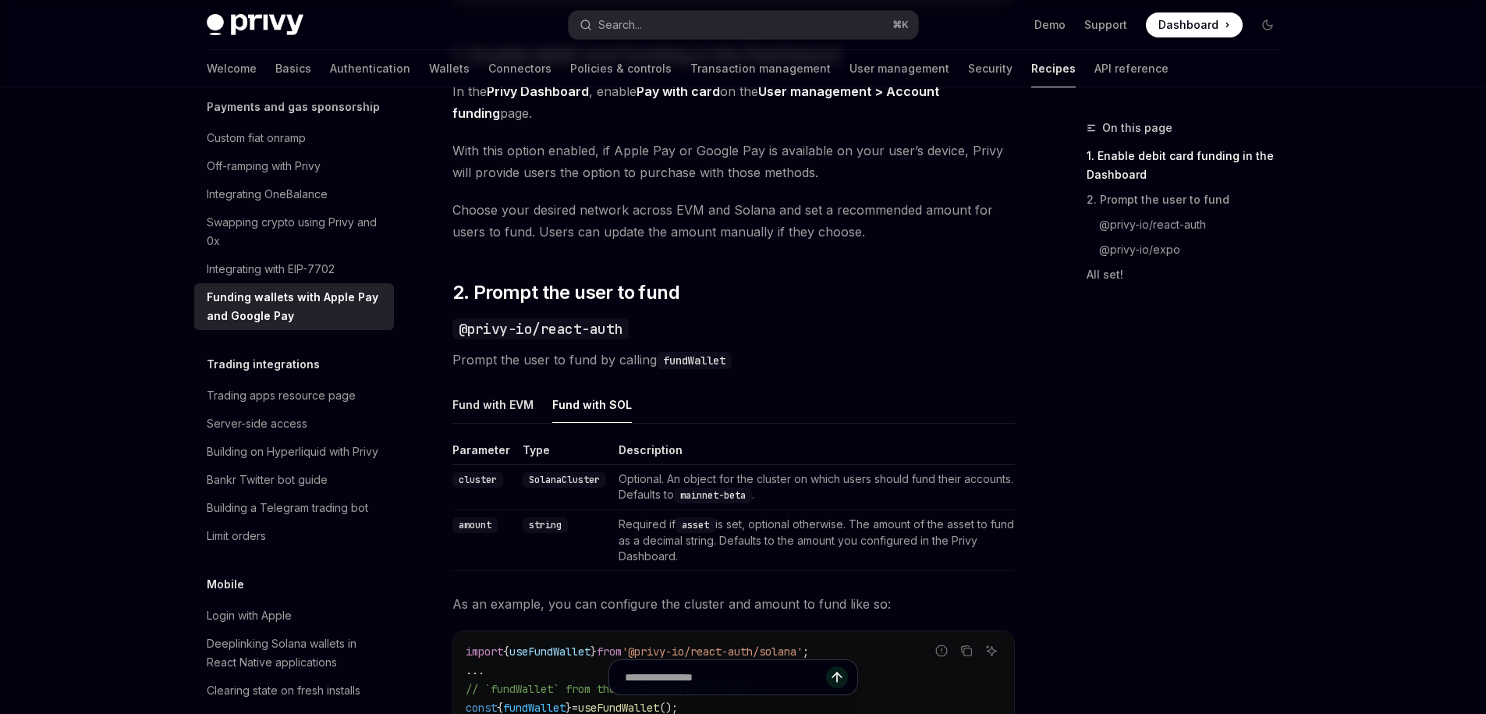
scroll to position [843, 0]
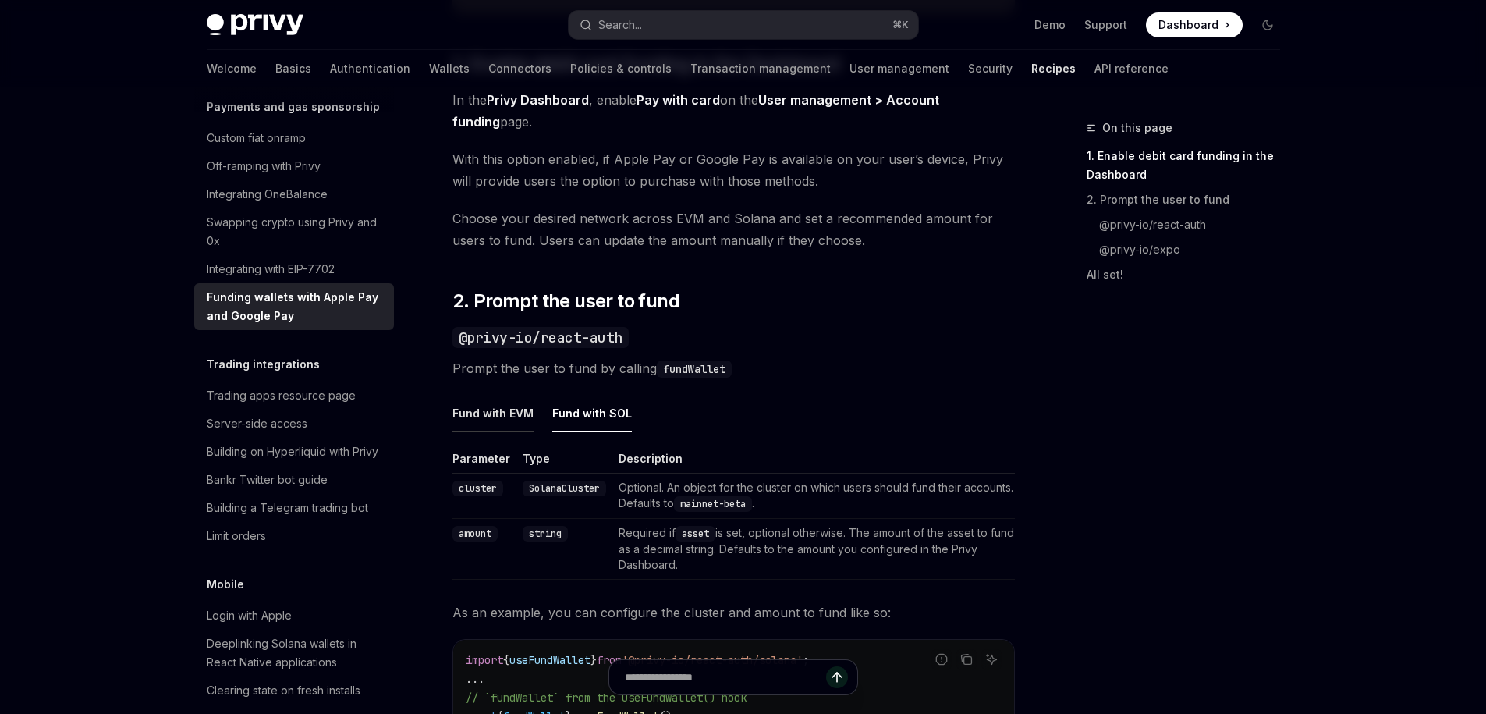
click at [497, 411] on button "Fund with EVM" at bounding box center [493, 413] width 81 height 37
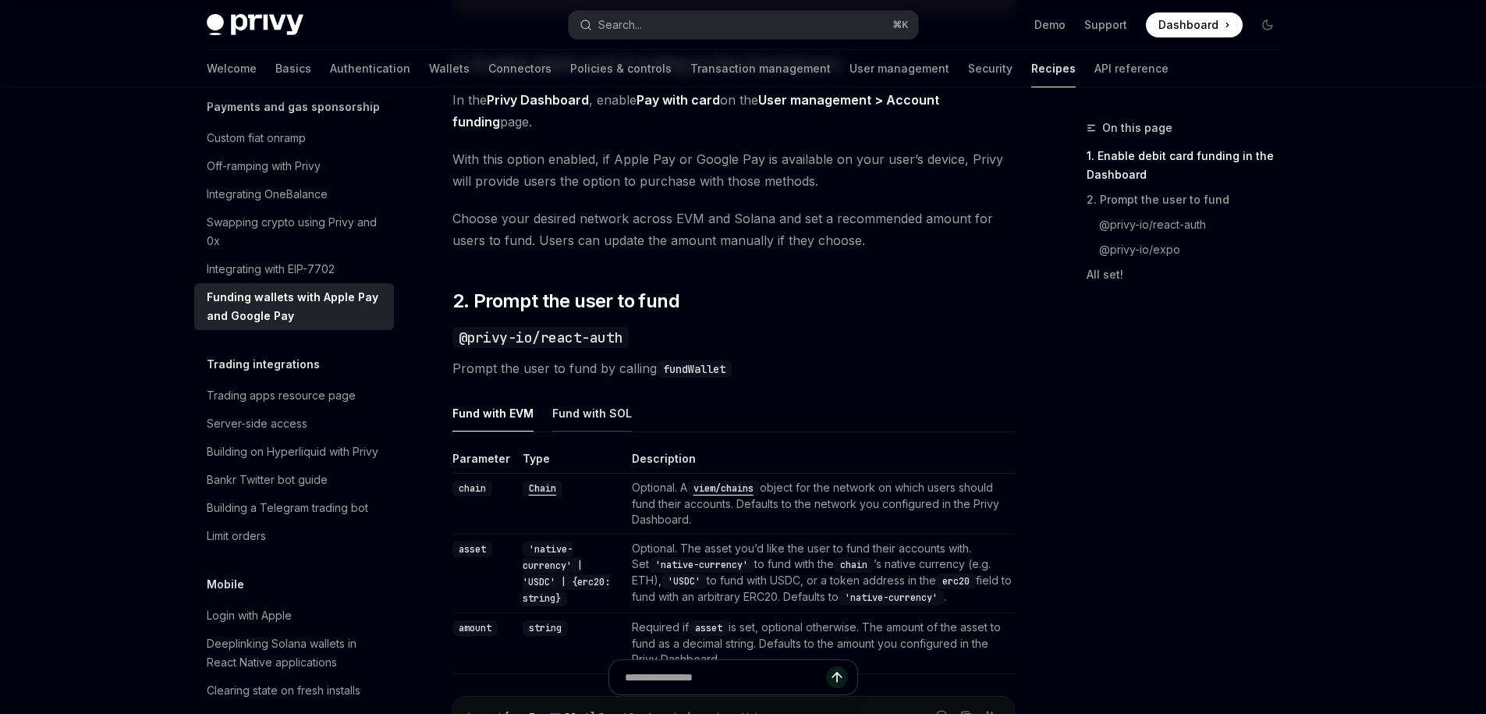
click at [577, 411] on button "Fund with SOL" at bounding box center [592, 413] width 80 height 37
type textarea "*"
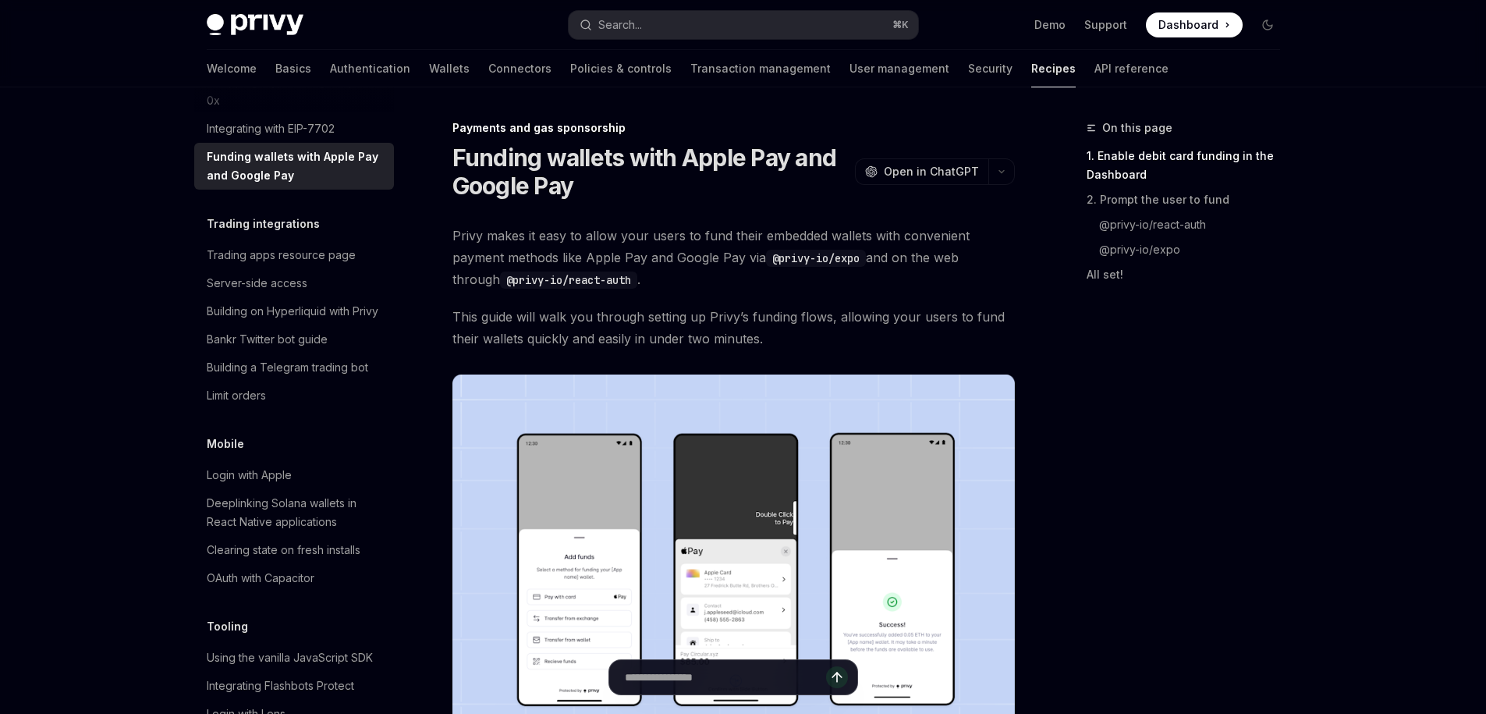
scroll to position [1538, 0]
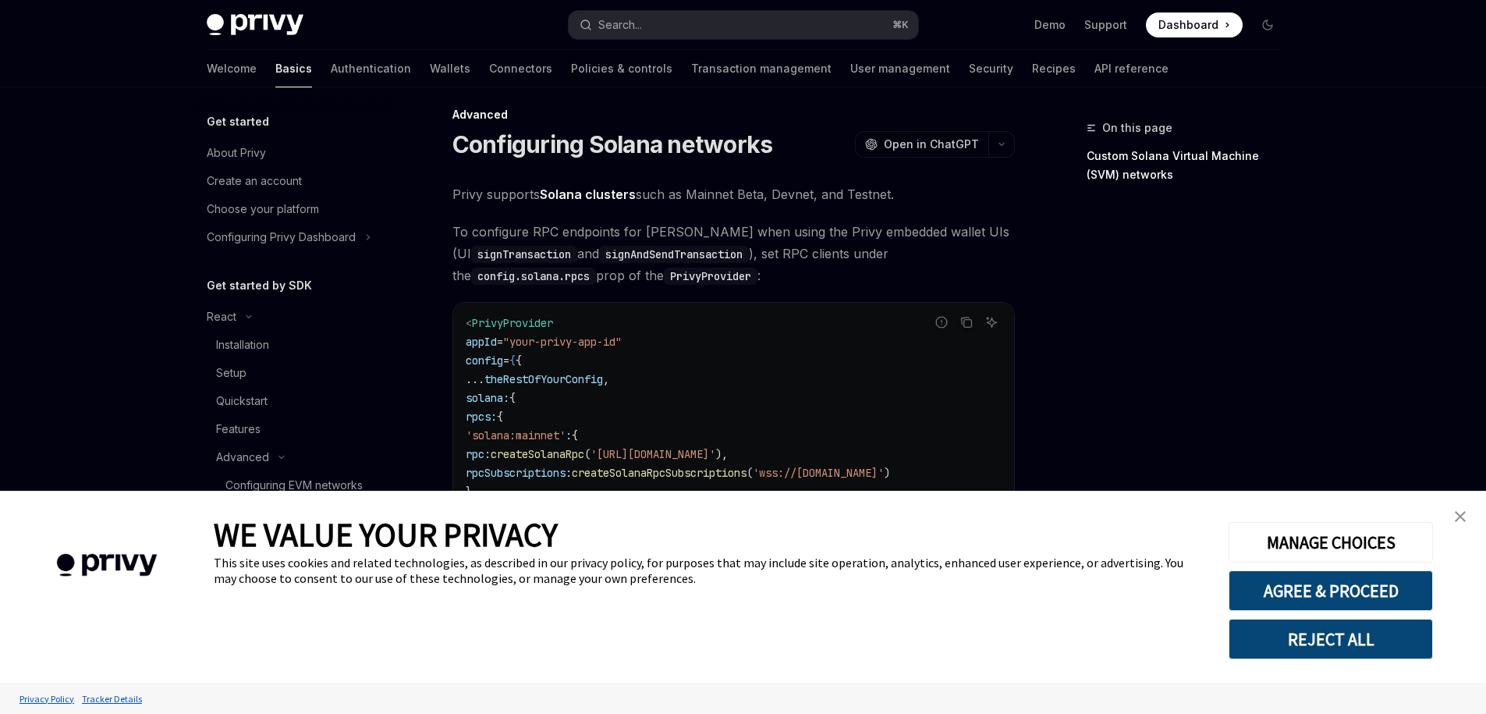
scroll to position [29, 0]
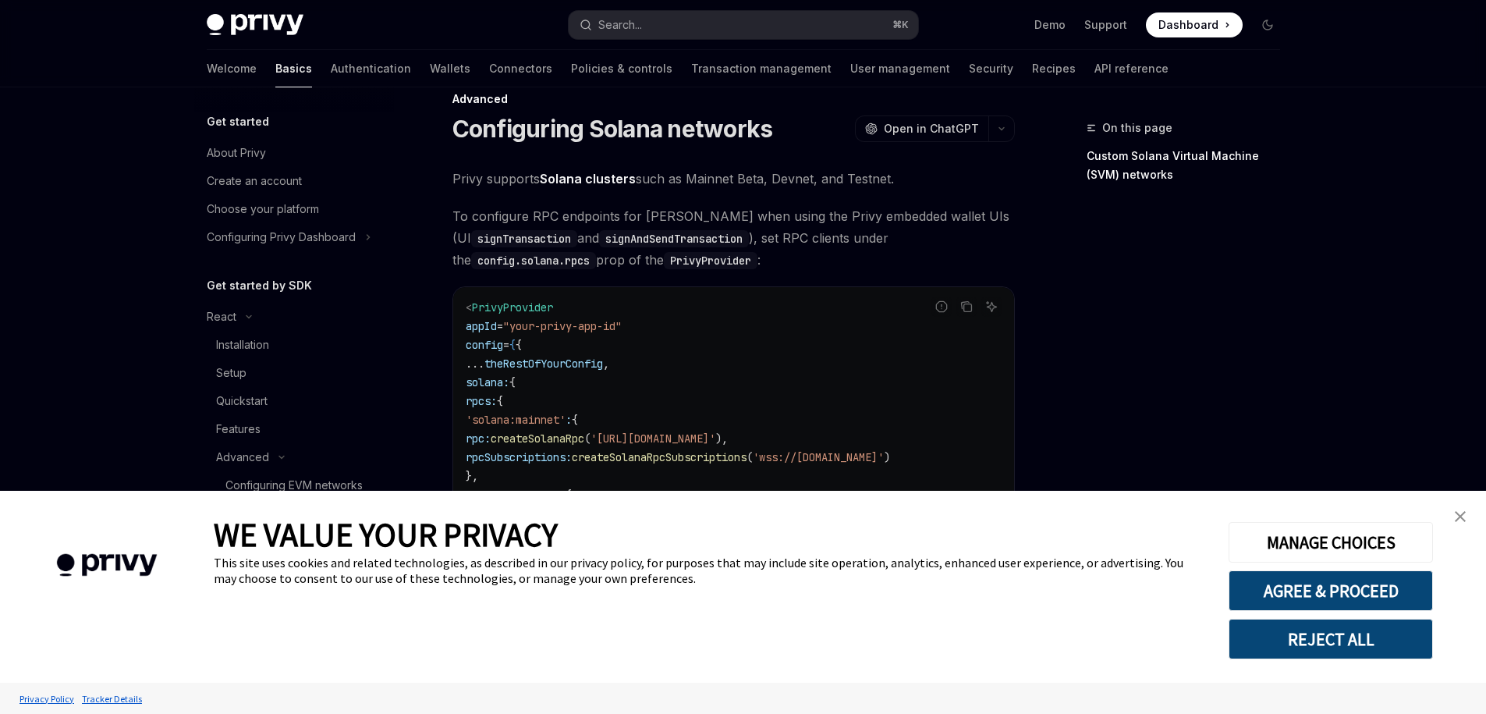
drag, startPoint x: 1462, startPoint y: 512, endPoint x: 1405, endPoint y: 519, distance: 57.4
click at [1462, 512] on img "close banner" at bounding box center [1460, 516] width 11 height 11
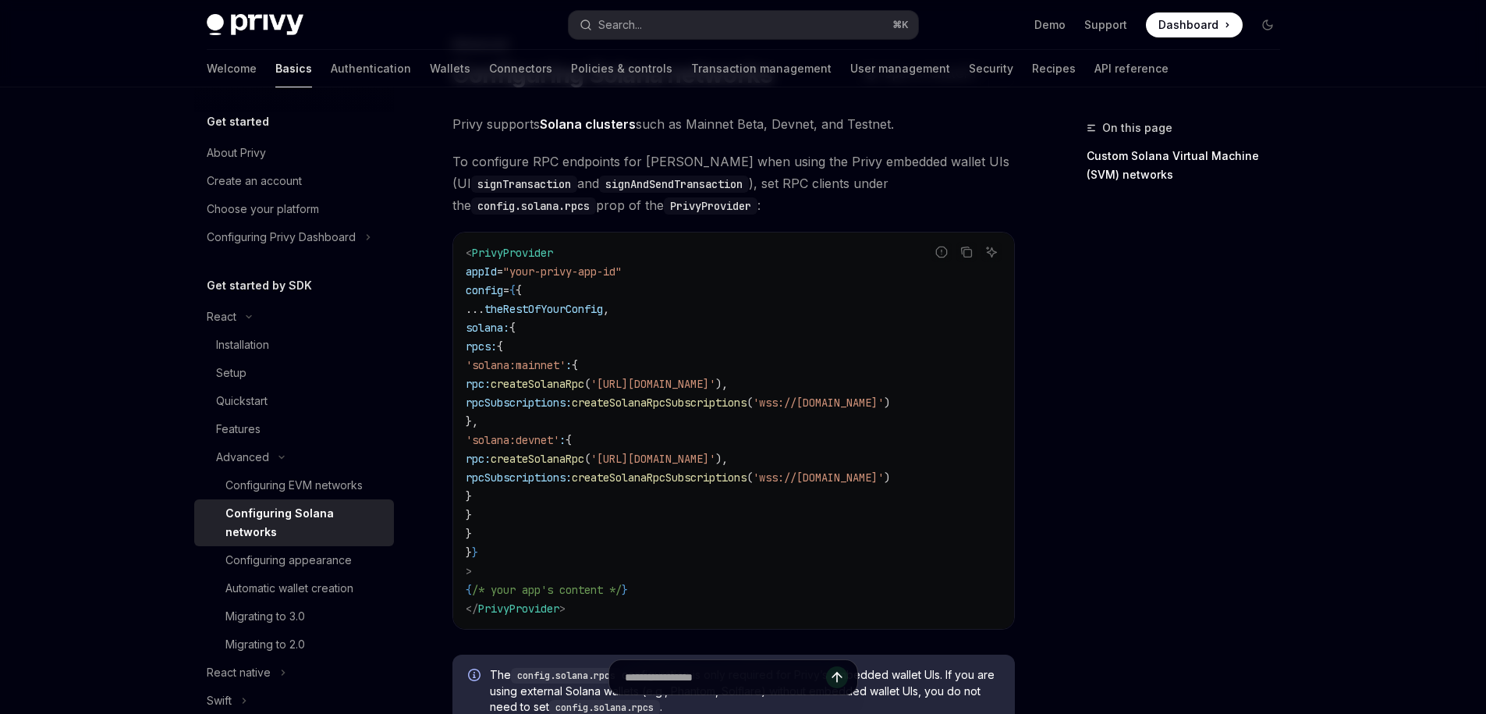
scroll to position [176, 0]
